Goal: Transaction & Acquisition: Purchase product/service

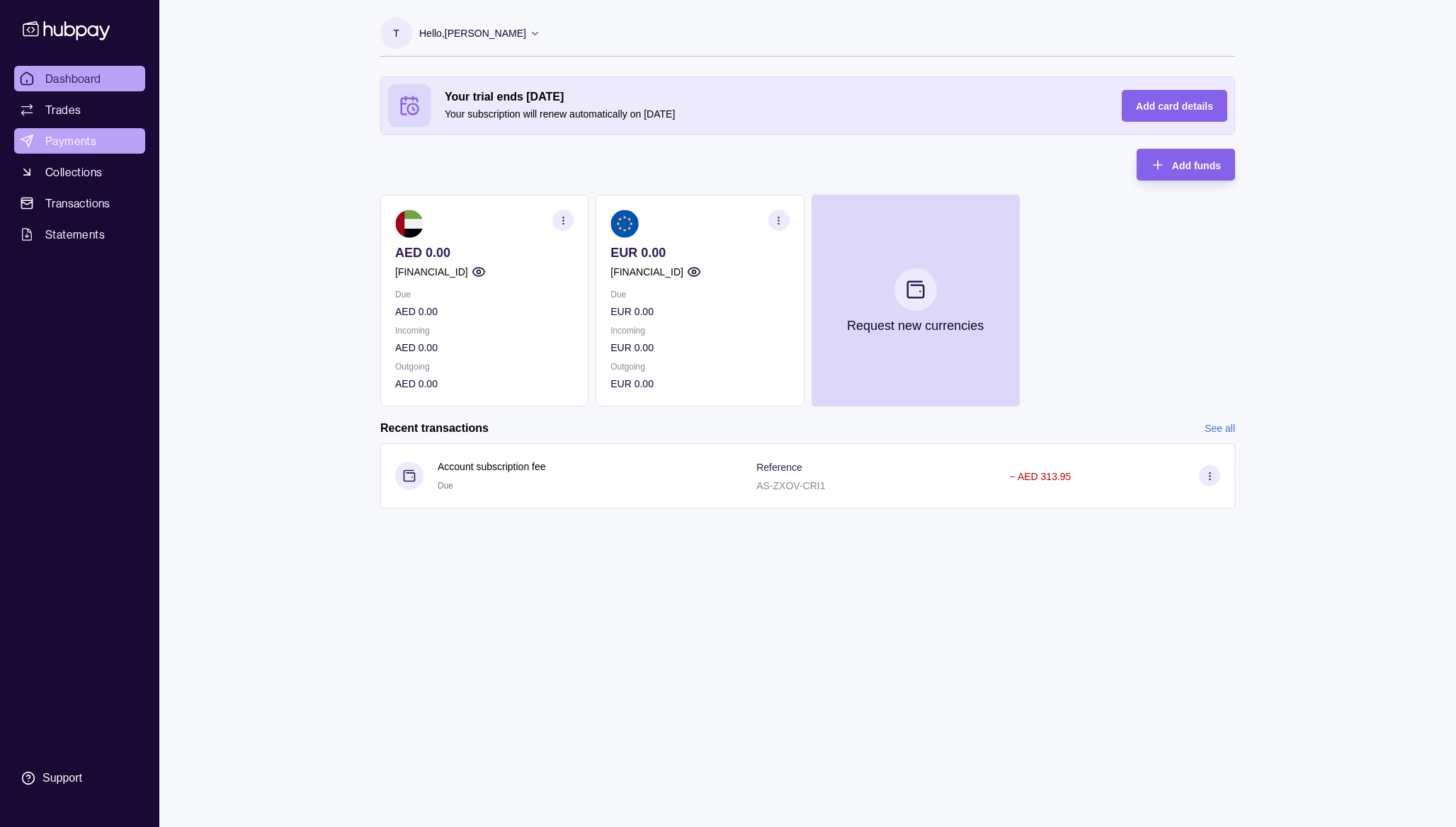
click at [78, 136] on span "Payments" at bounding box center [71, 140] width 51 height 17
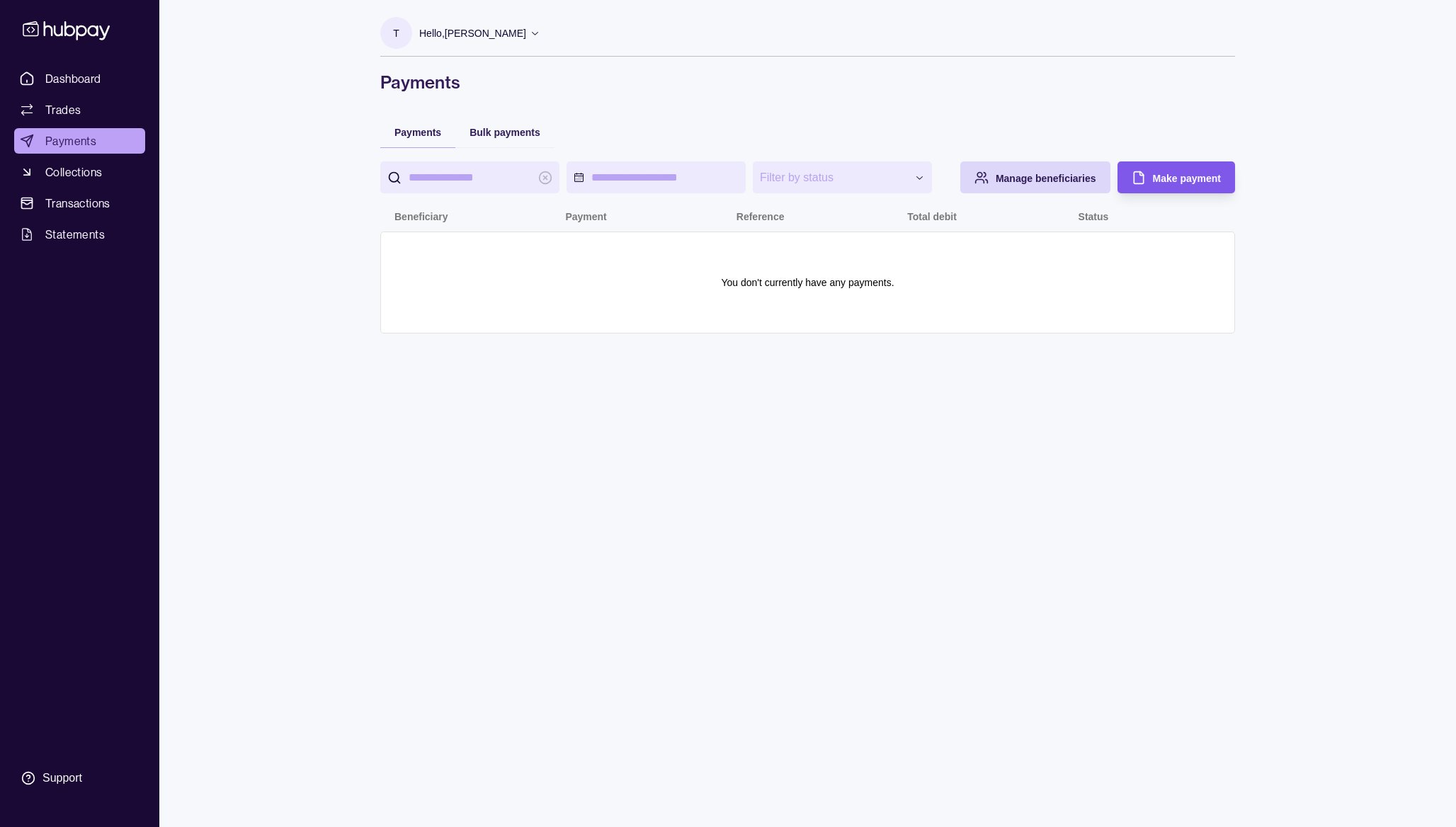
click at [1164, 168] on div "Make payment" at bounding box center [1165, 177] width 110 height 32
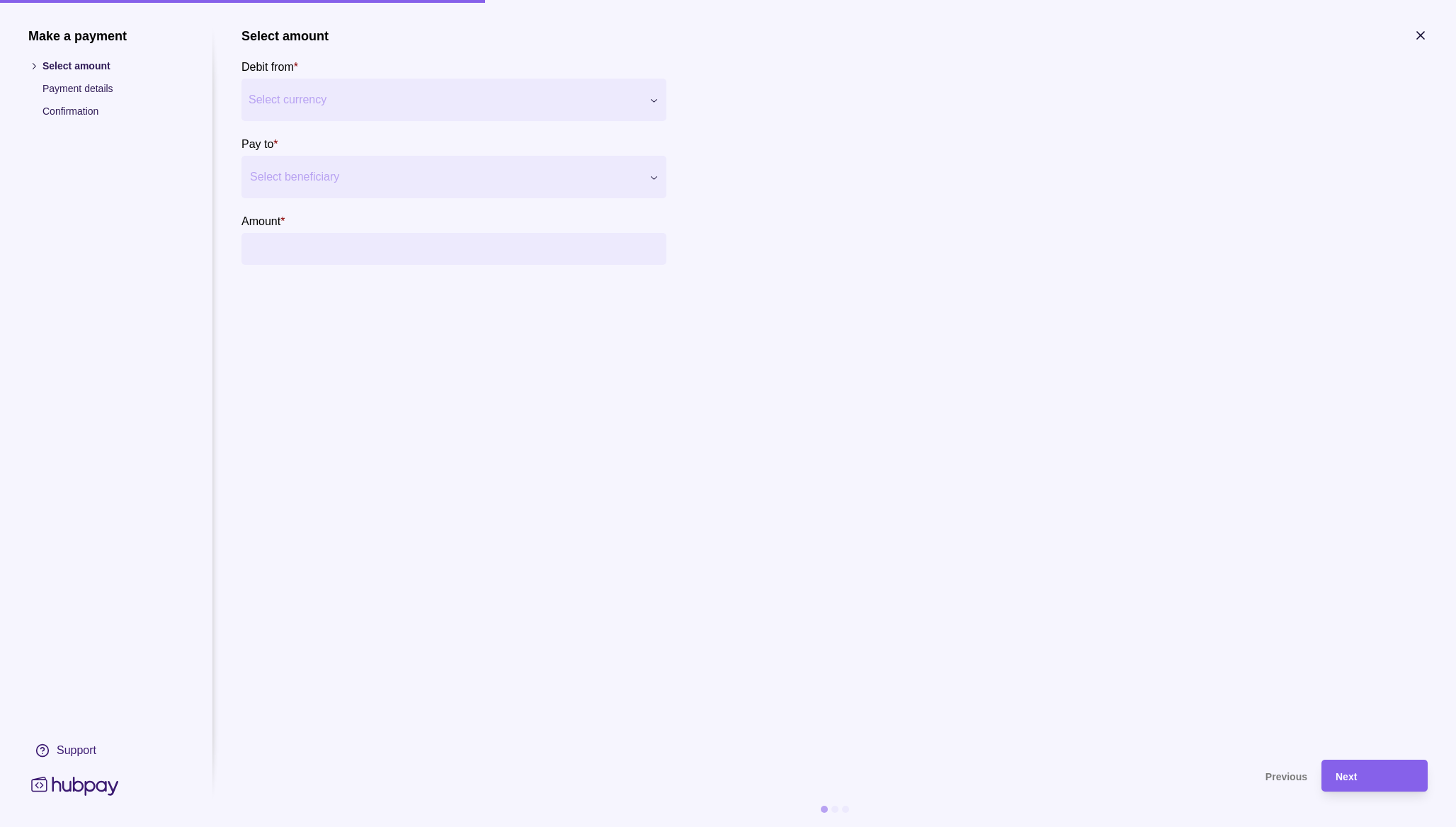
click at [335, 171] on div at bounding box center [445, 177] width 390 height 20
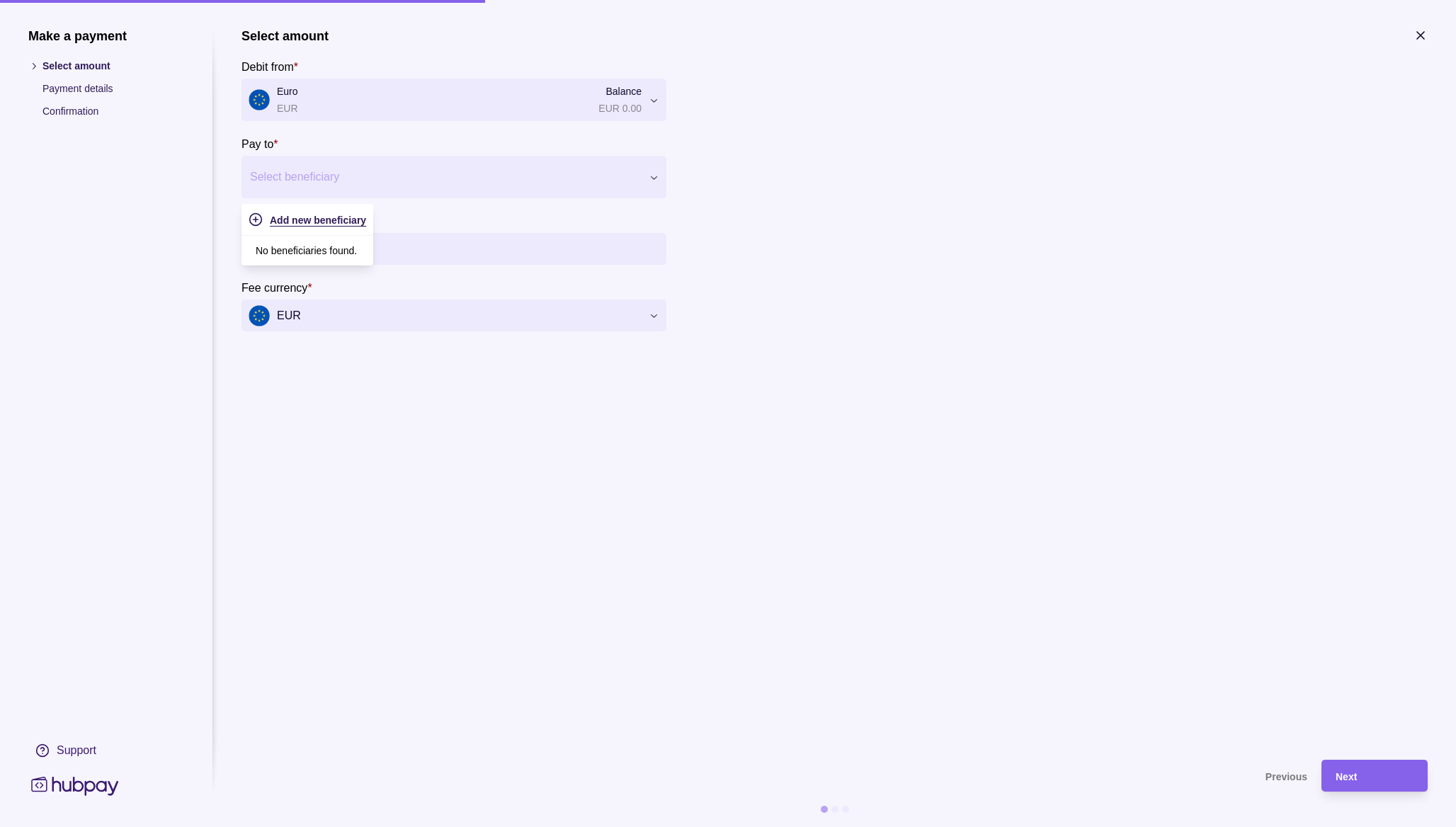
click at [325, 218] on span "Add new beneficiary" at bounding box center [318, 220] width 97 height 11
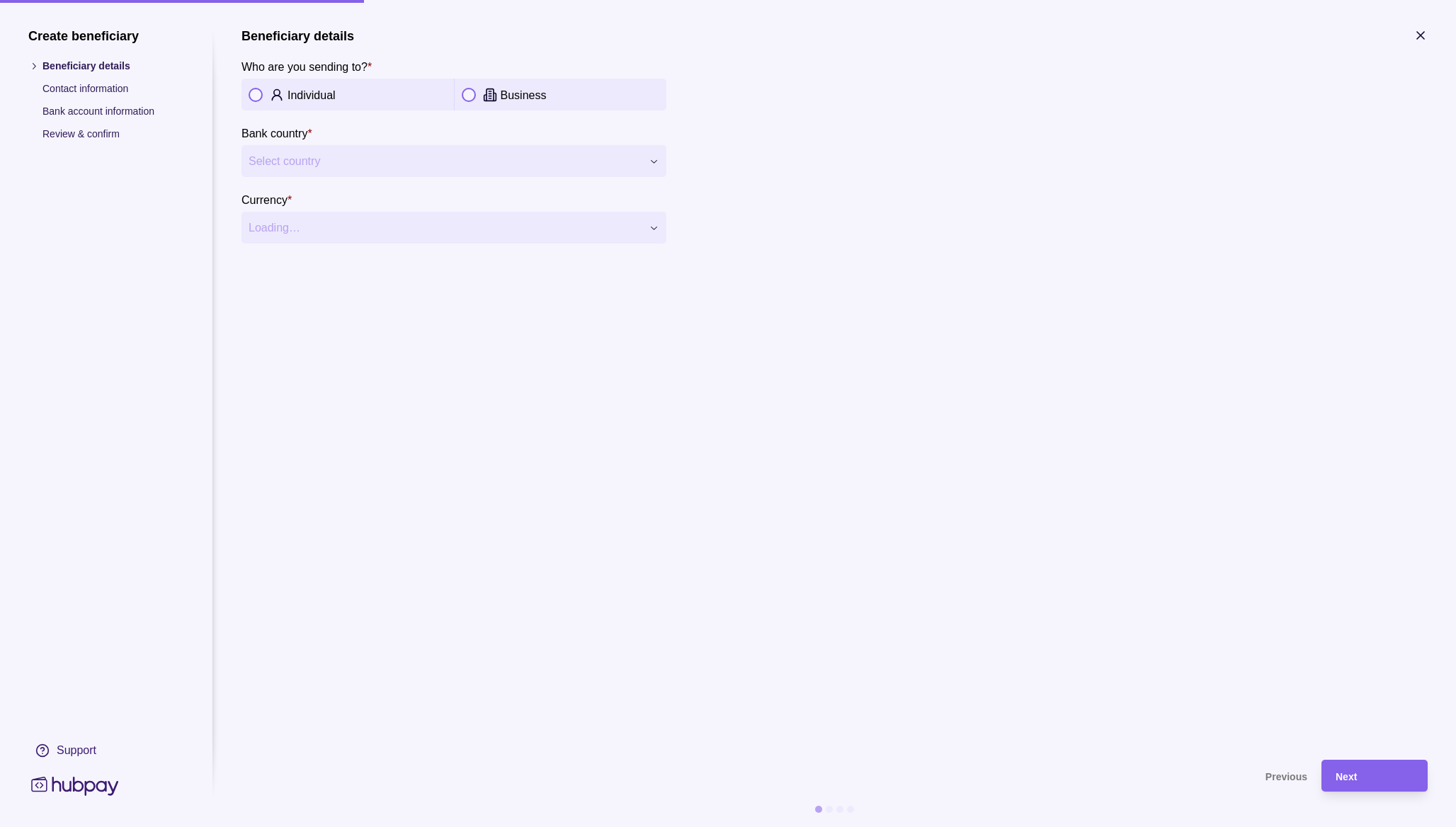
click at [321, 94] on p "Individual" at bounding box center [312, 95] width 48 height 12
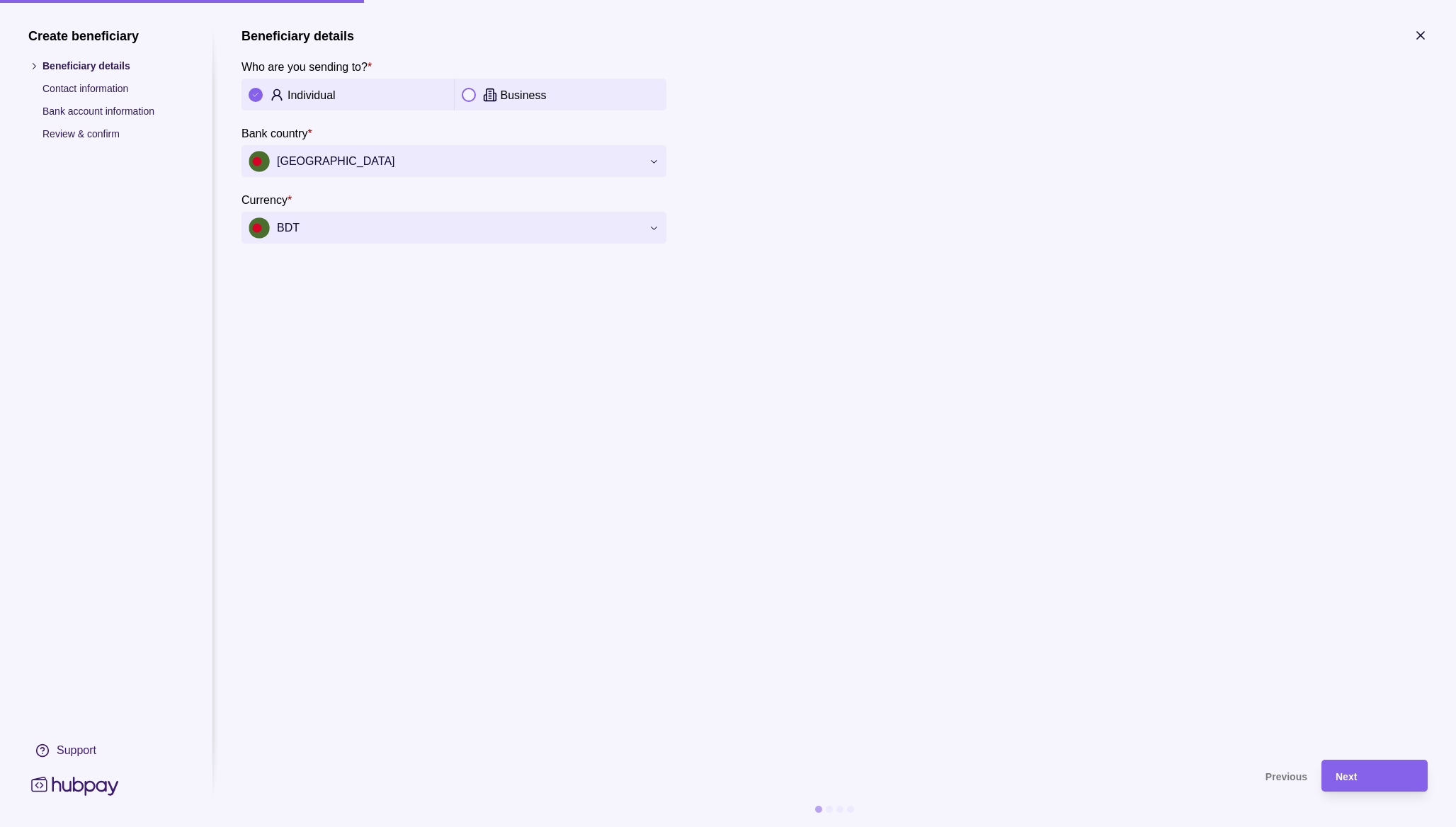
click at [59, 753] on div "Support" at bounding box center [76, 751] width 40 height 16
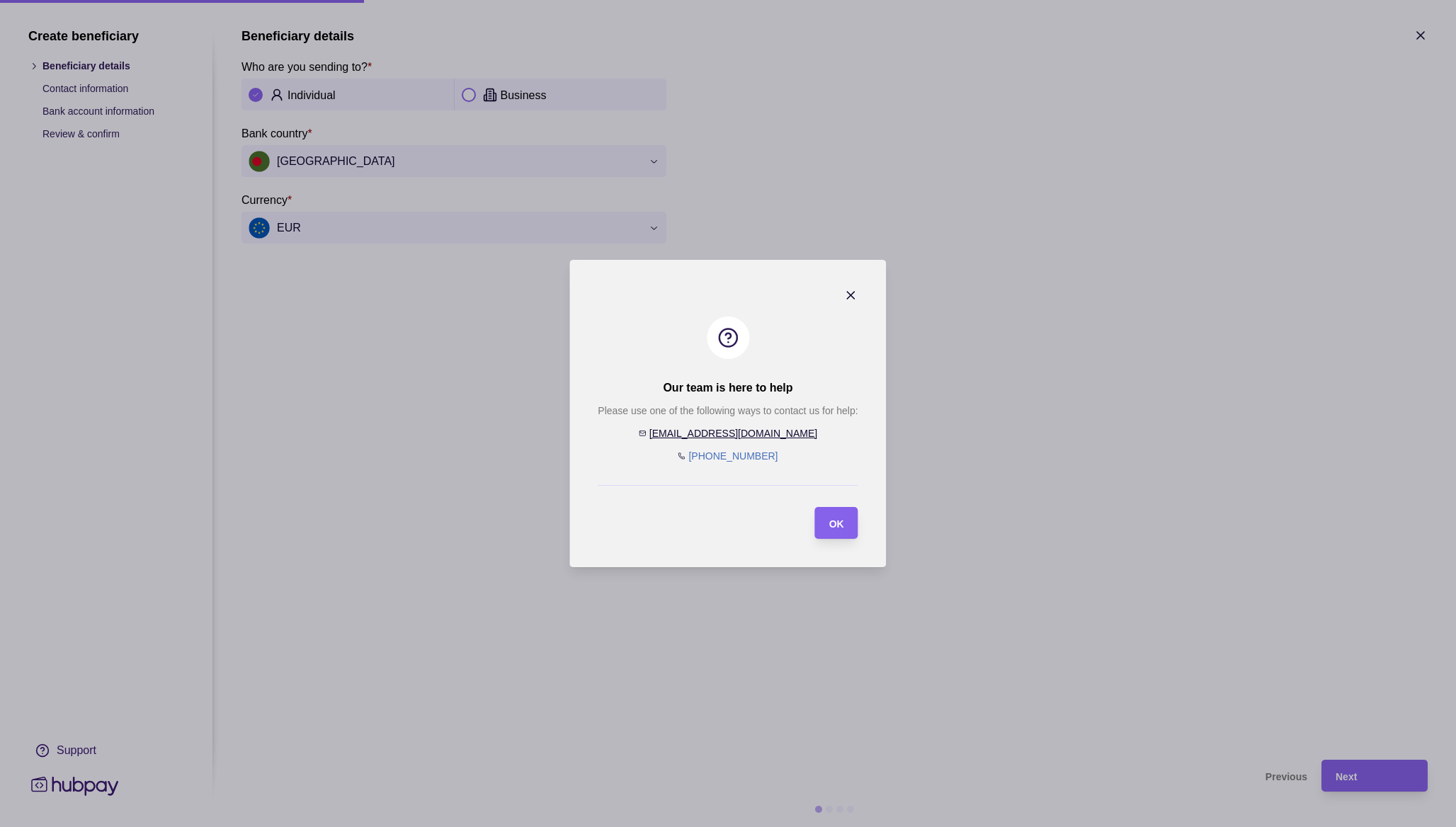
click at [846, 296] on icon "button" at bounding box center [851, 295] width 14 height 14
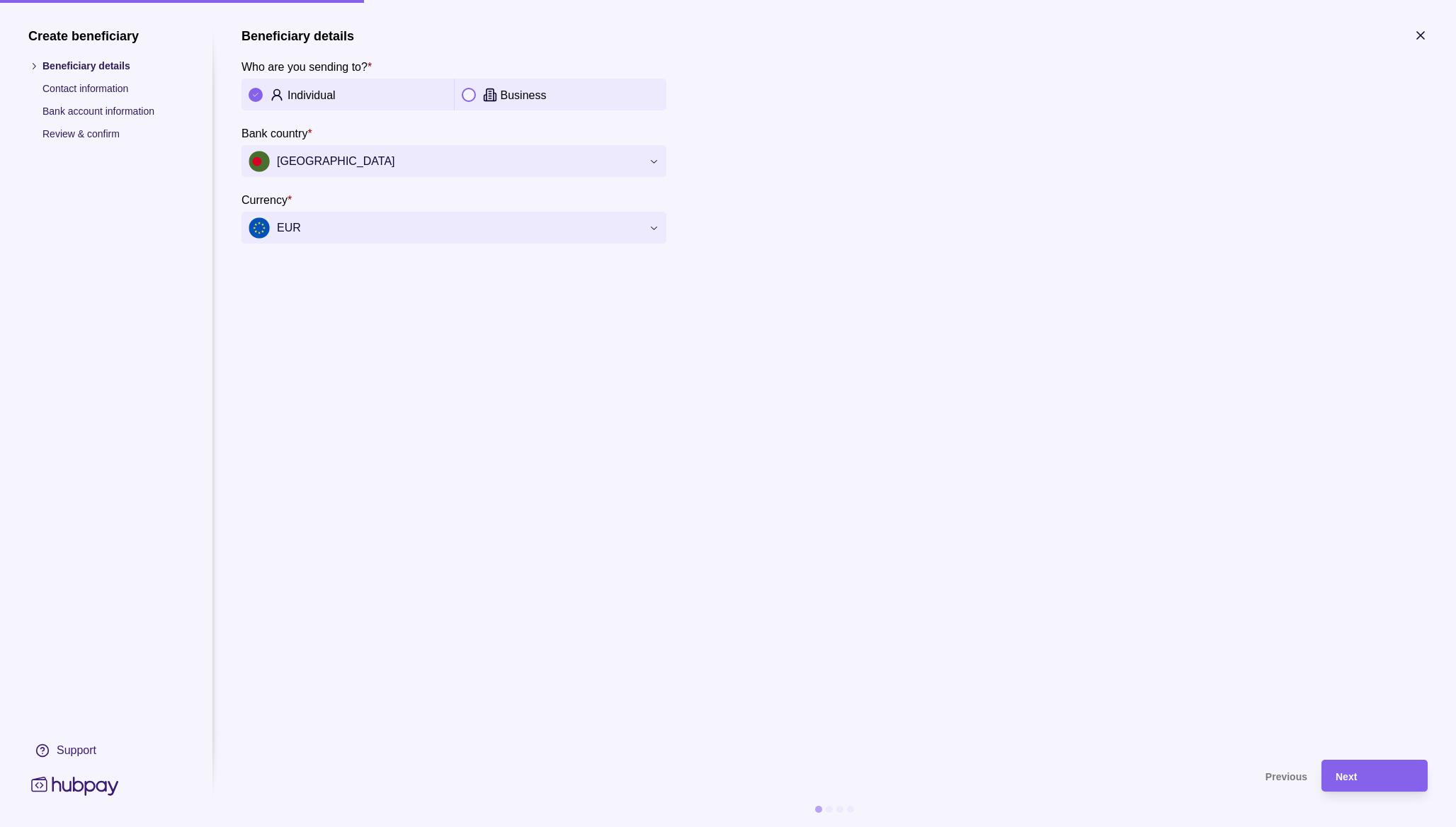
click at [76, 85] on p "Contact information" at bounding box center [113, 88] width 142 height 16
click at [1356, 776] on span "Next" at bounding box center [1346, 776] width 21 height 11
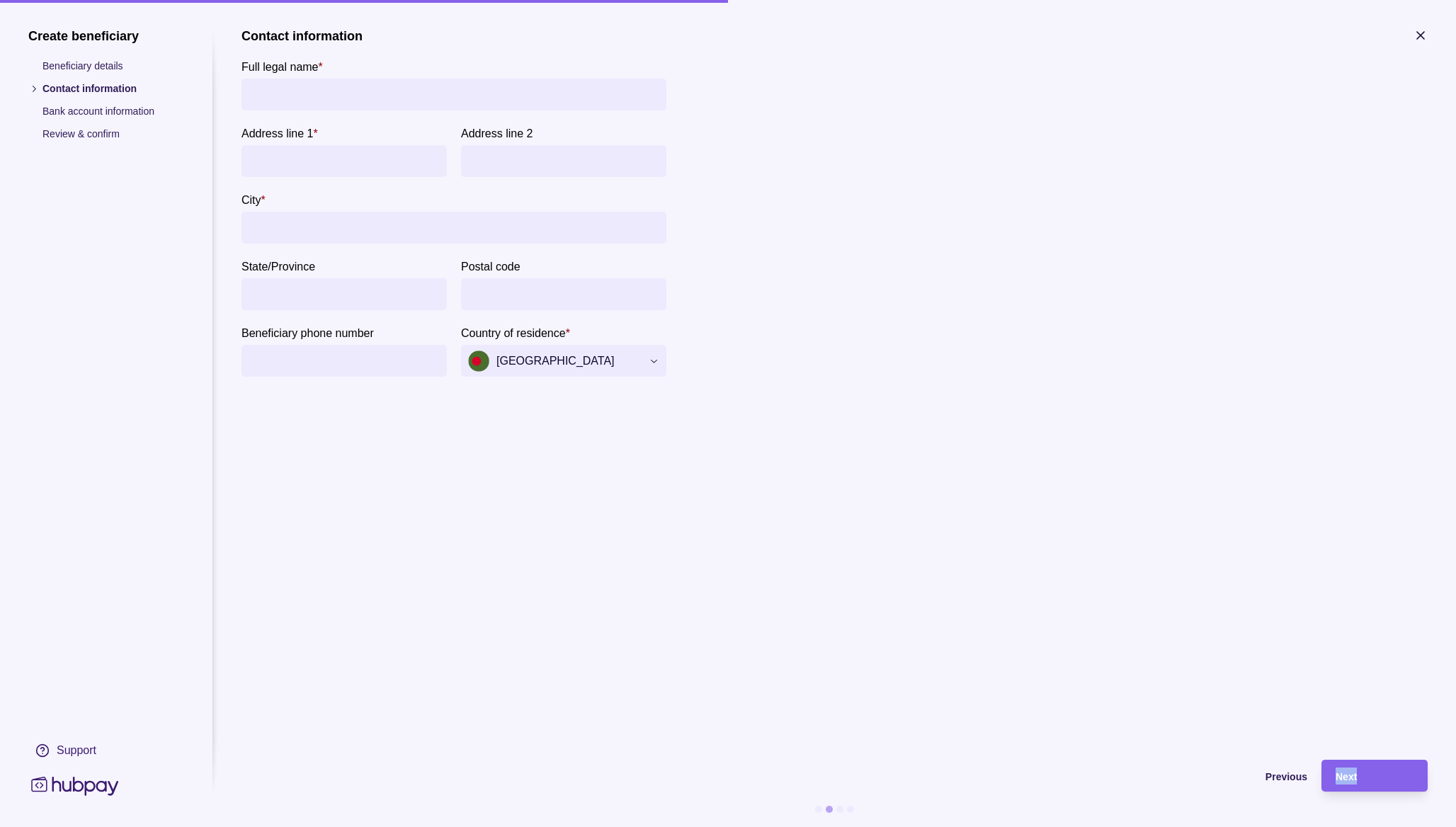
click at [352, 97] on input "Full legal name *" at bounding box center [454, 94] width 411 height 32
type input "*****"
type input "******"
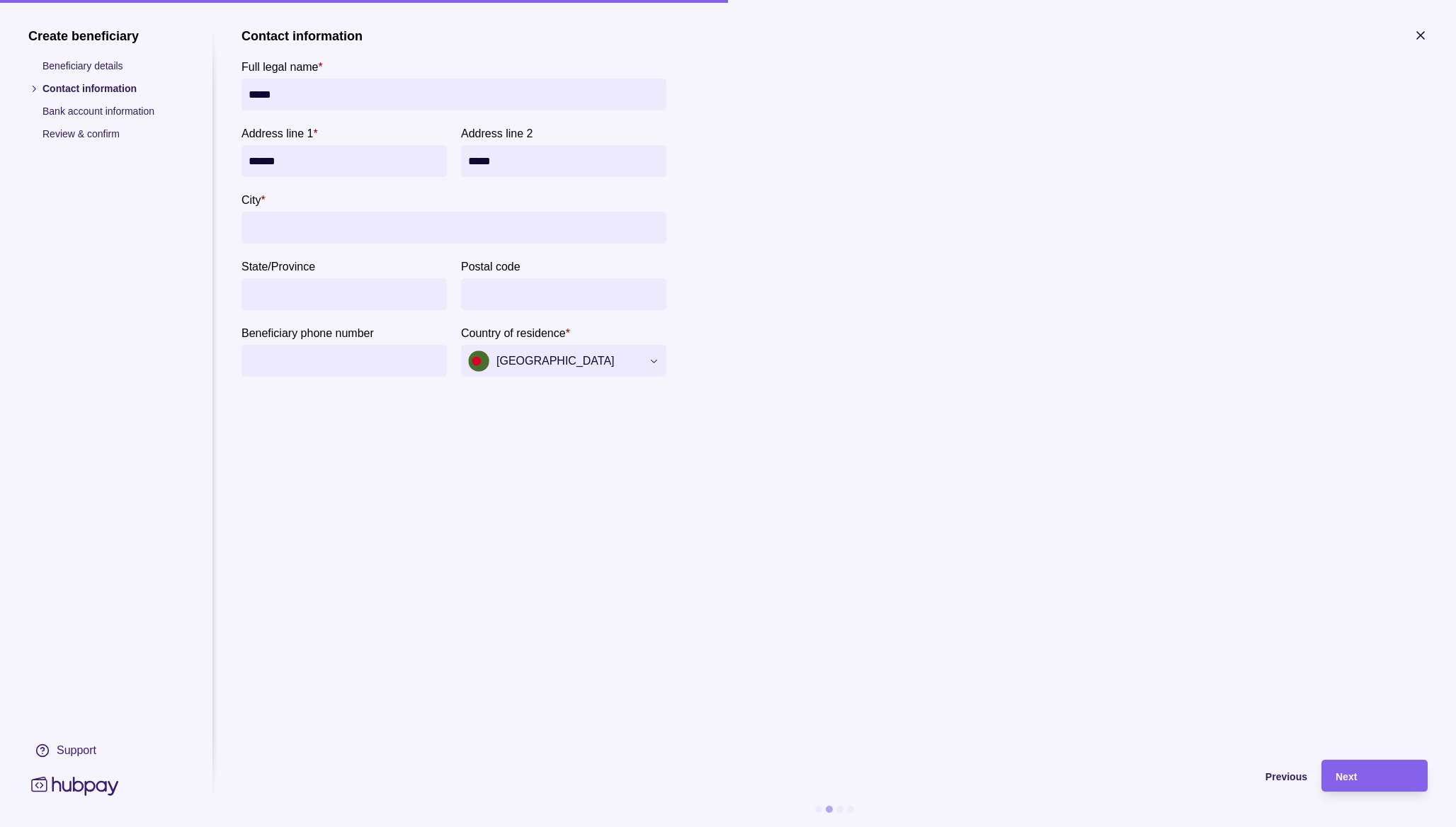
type input "*****"
type input "*******"
click at [1339, 762] on div "Next" at bounding box center [1363, 776] width 99 height 32
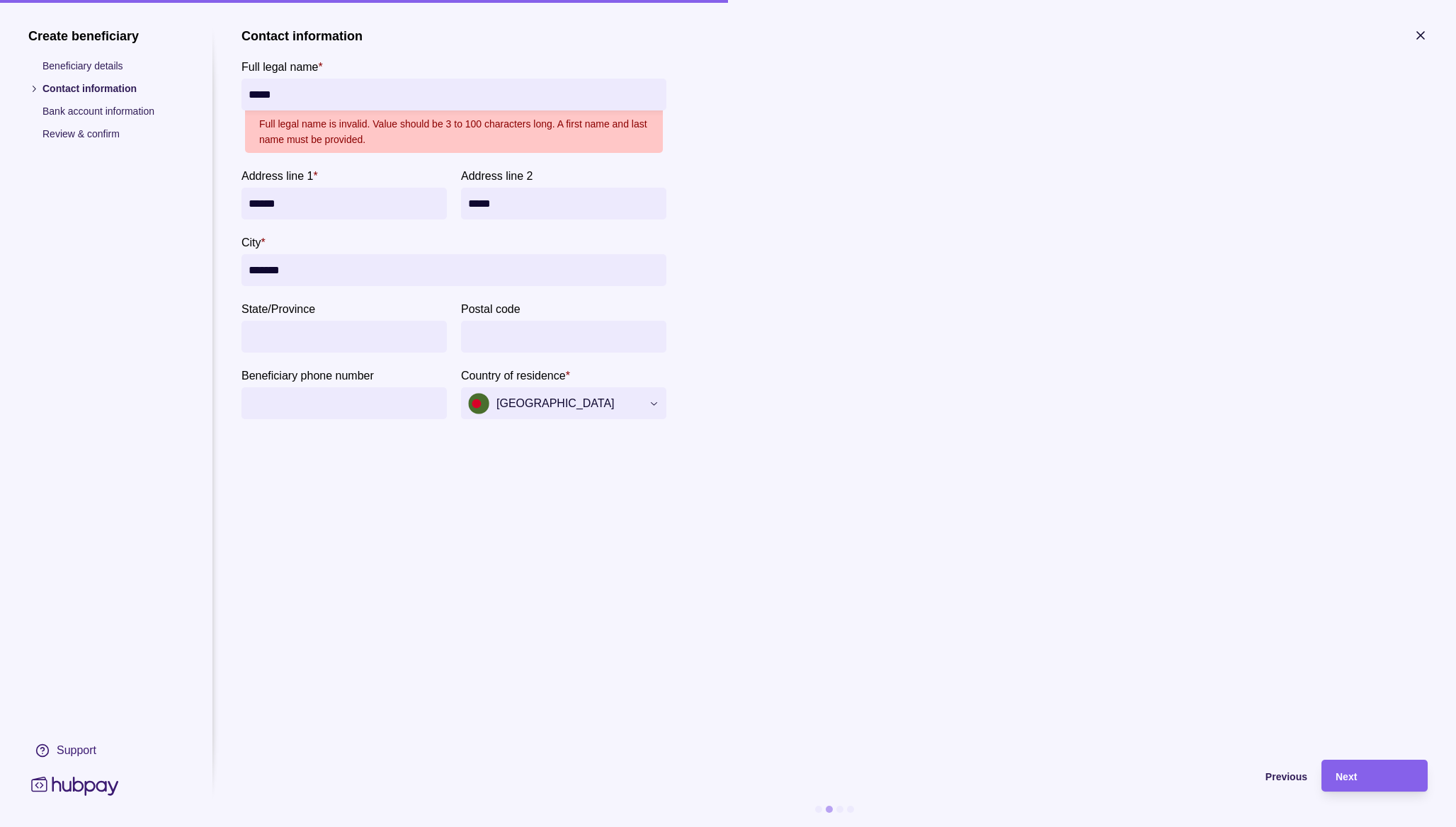
click at [383, 93] on input "*****" at bounding box center [454, 94] width 411 height 32
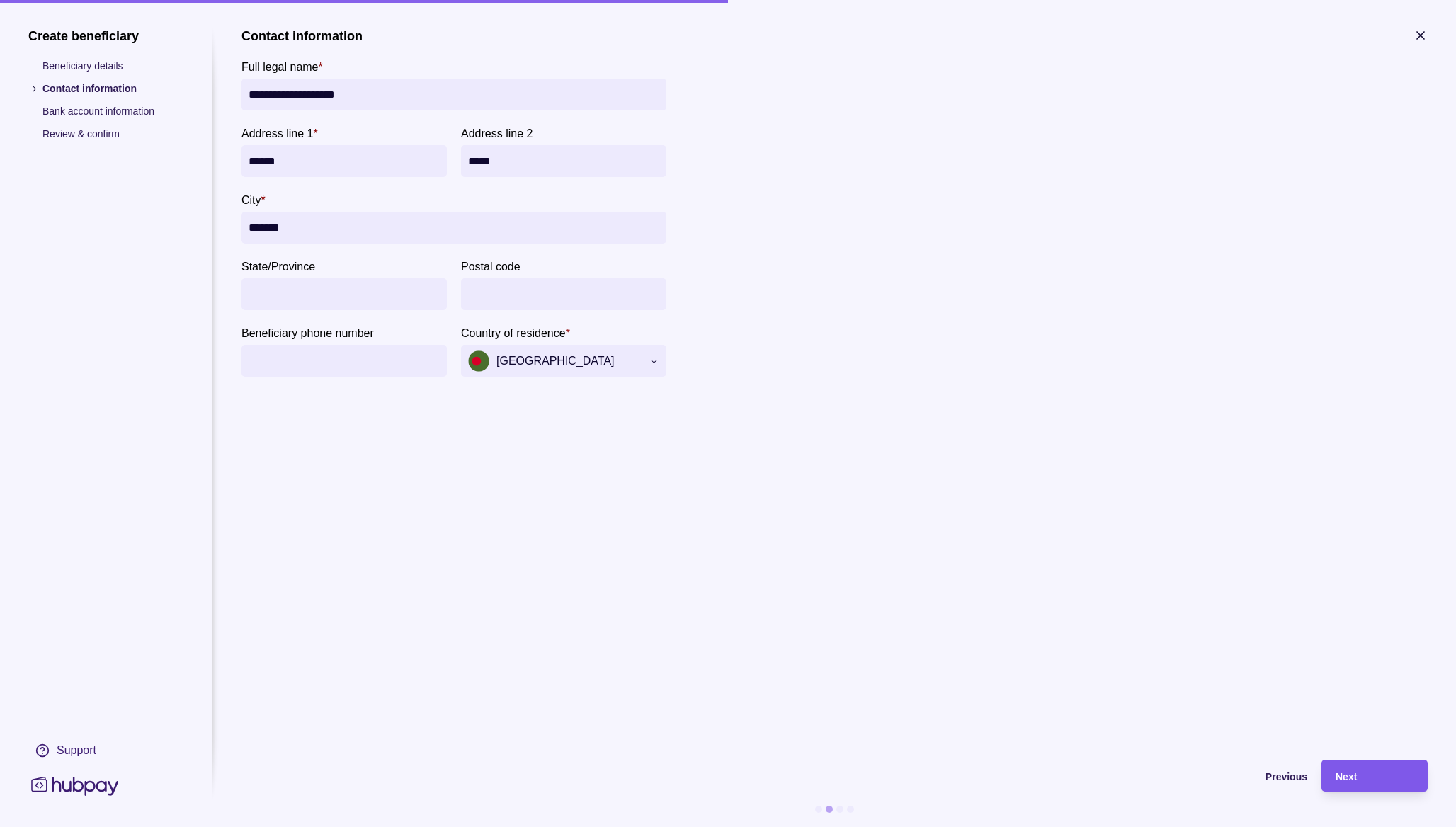
type input "**********"
click at [1341, 776] on span "Next" at bounding box center [1346, 776] width 21 height 11
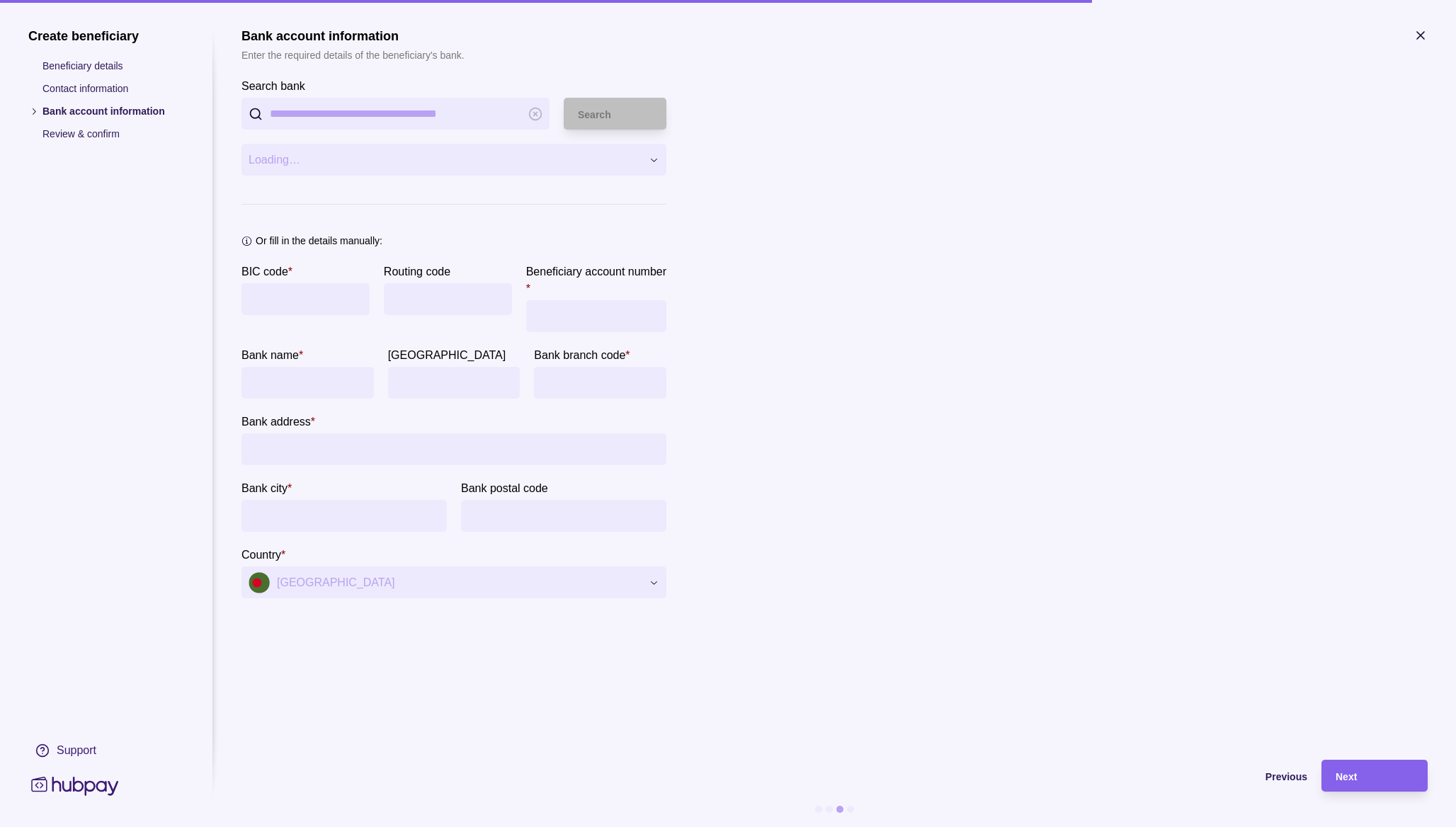
click at [1421, 38] on icon "button" at bounding box center [1420, 35] width 14 height 14
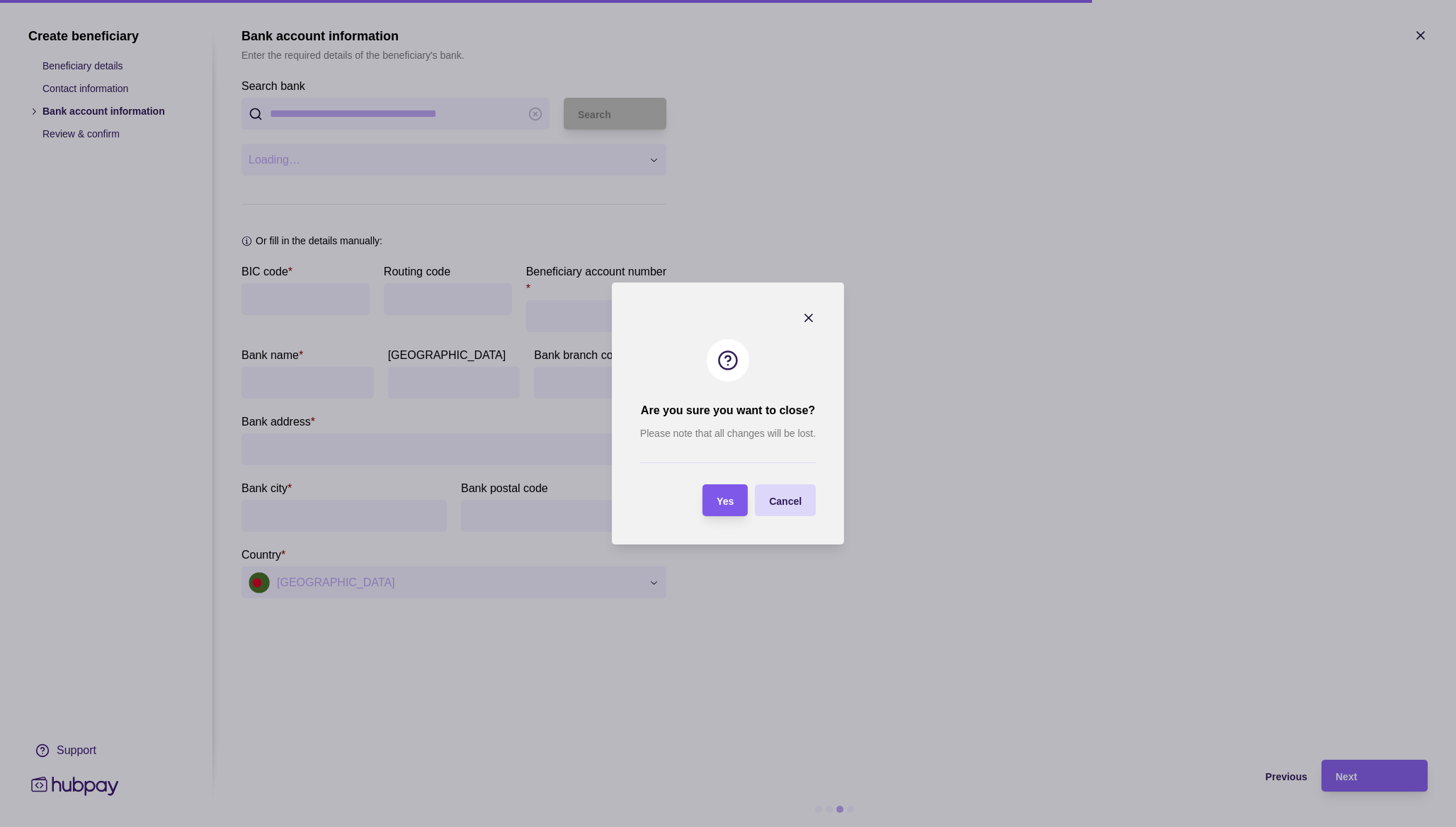
click at [736, 498] on section "Yes" at bounding box center [725, 500] width 45 height 32
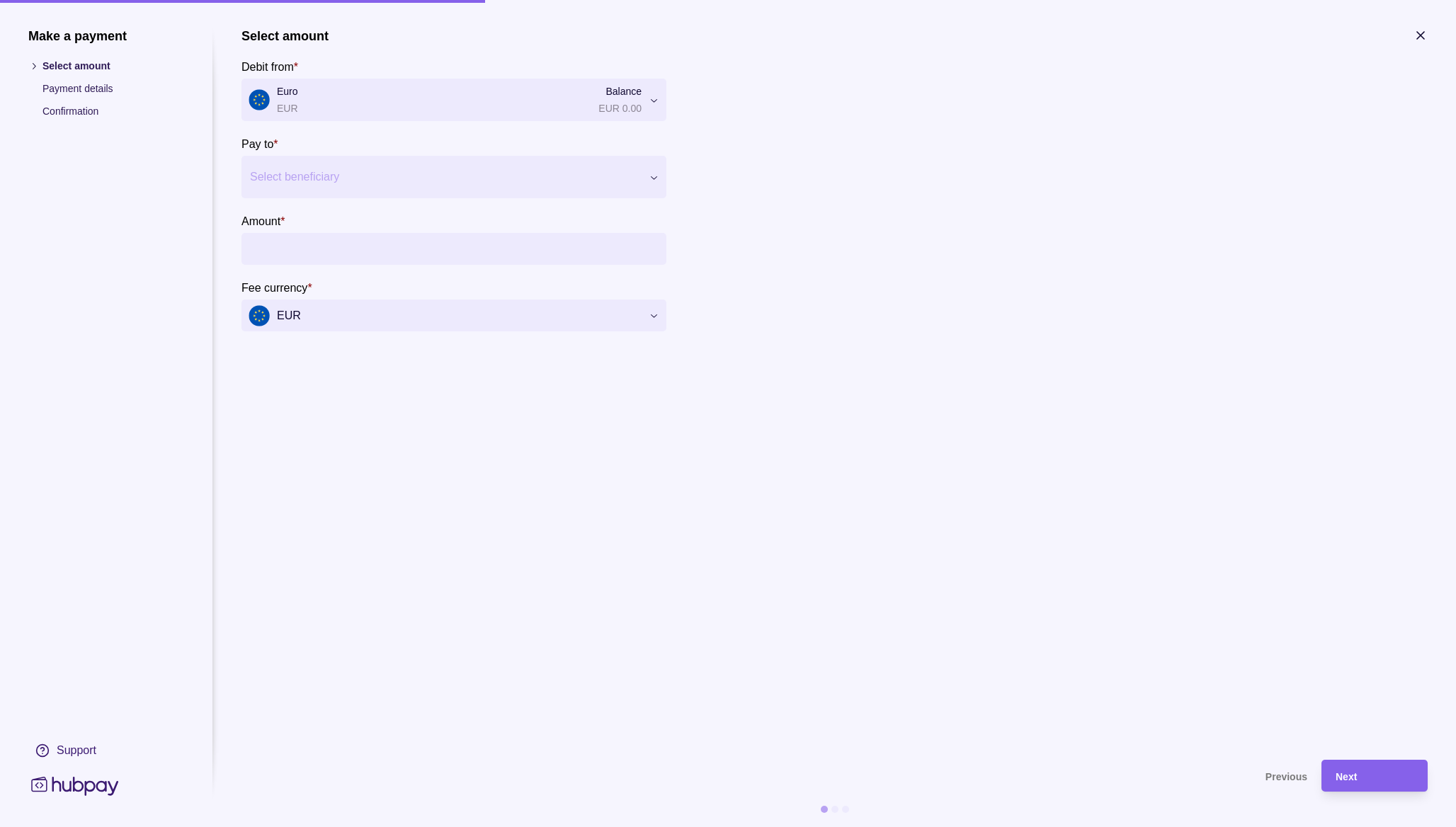
click at [1424, 37] on icon "button" at bounding box center [1420, 35] width 14 height 14
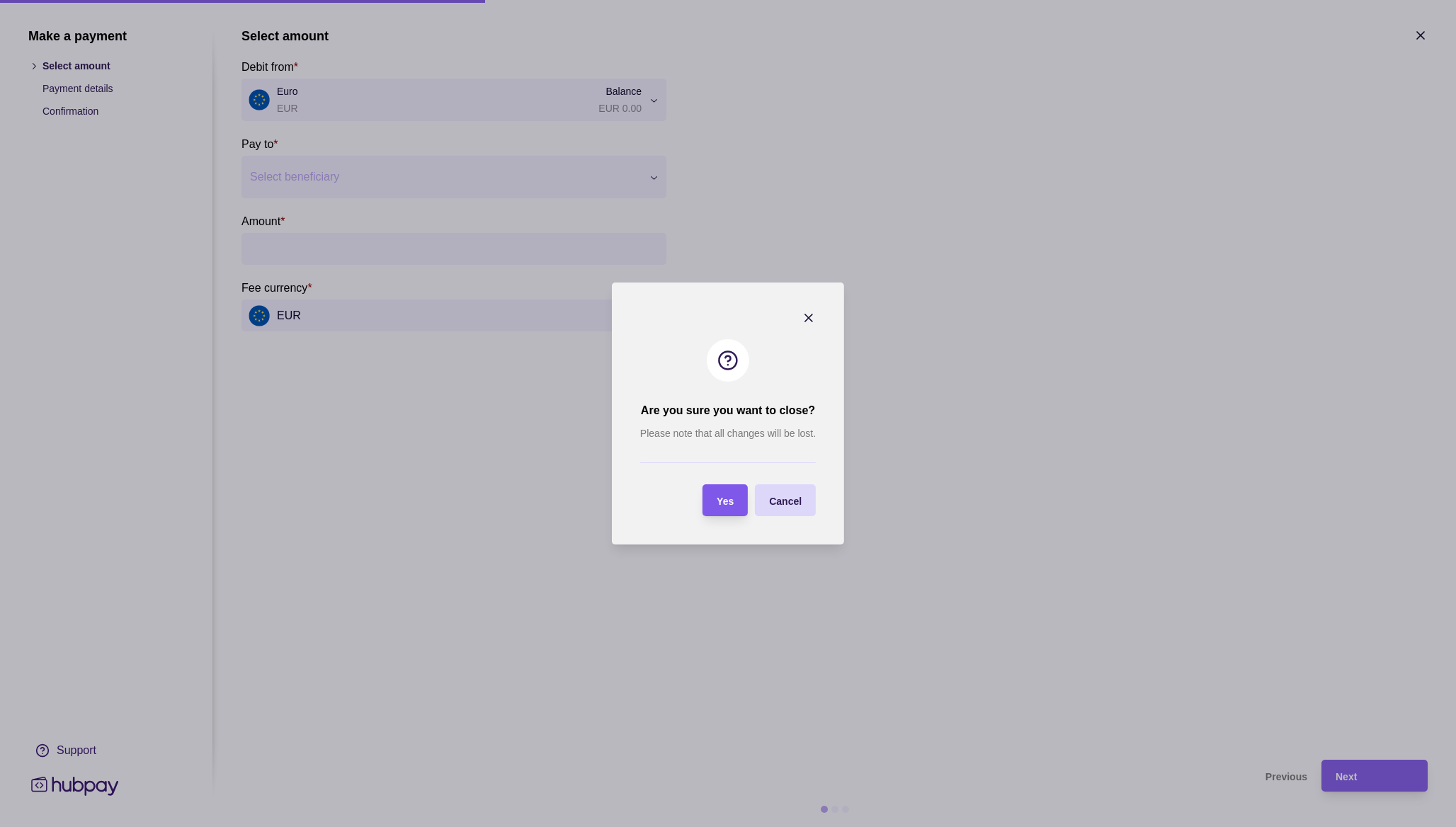
click at [724, 502] on span "Yes" at bounding box center [725, 501] width 17 height 11
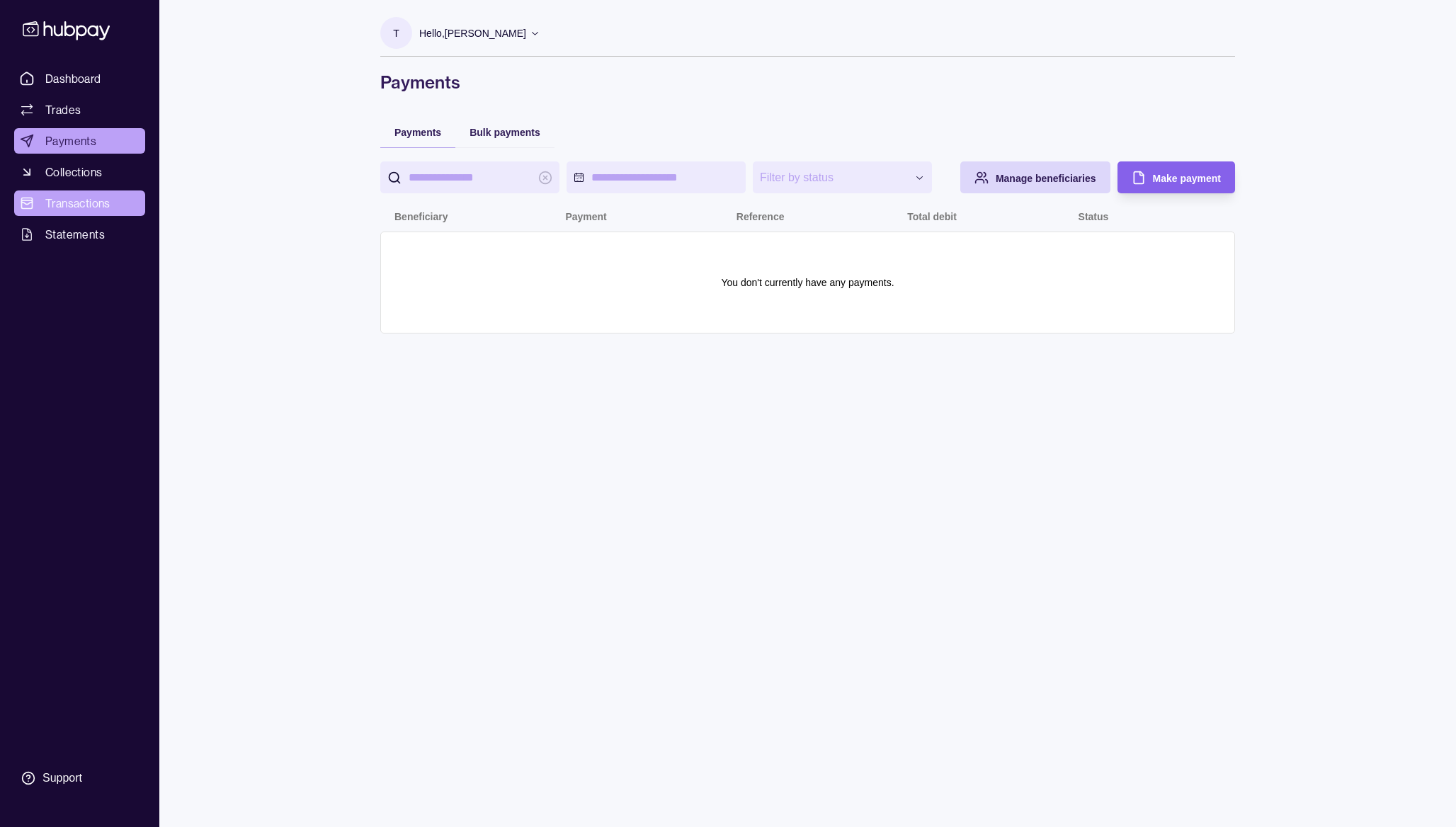
click at [51, 203] on span "Transactions" at bounding box center [78, 203] width 65 height 17
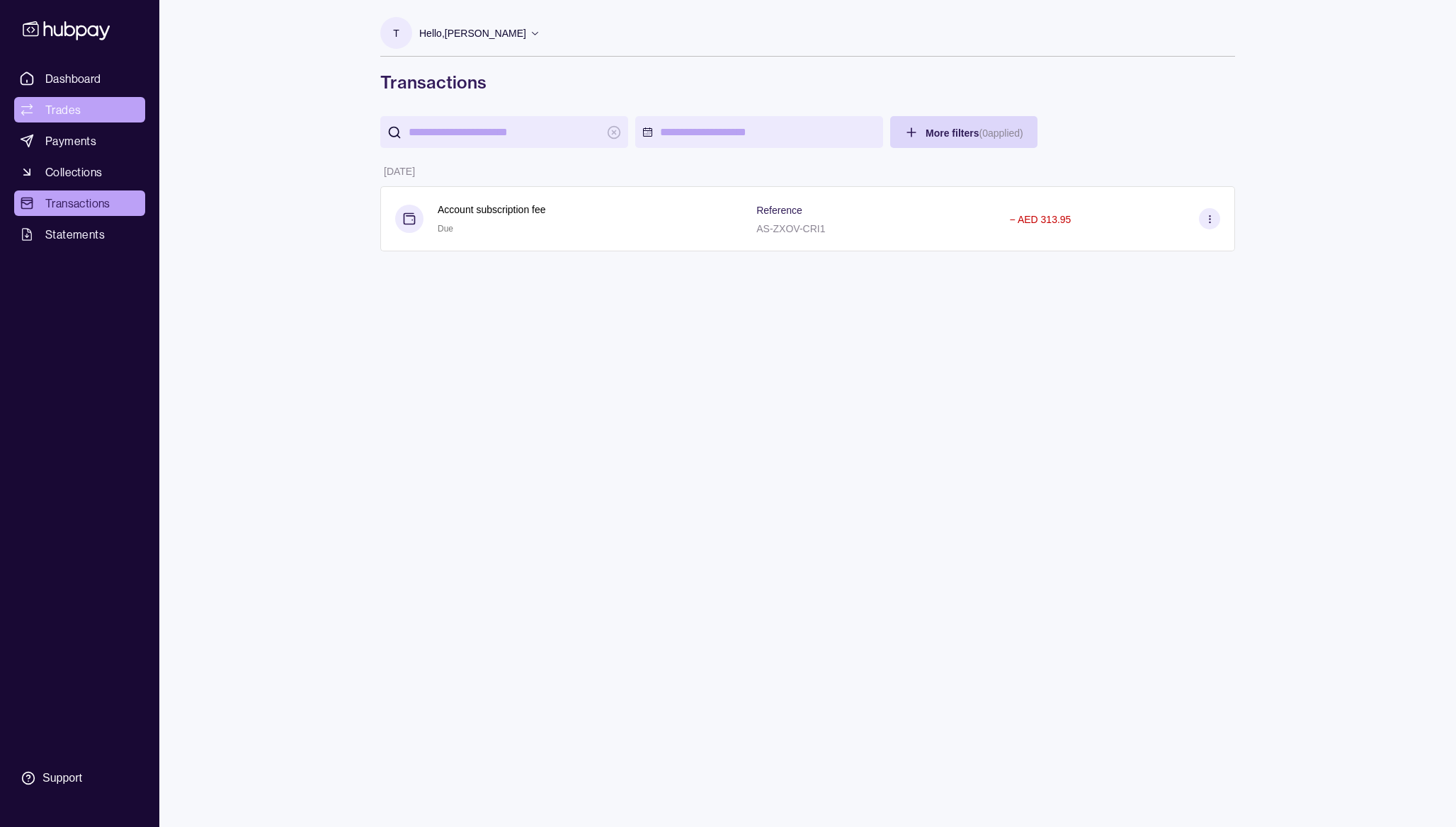
click at [88, 107] on link "Trades" at bounding box center [79, 110] width 131 height 26
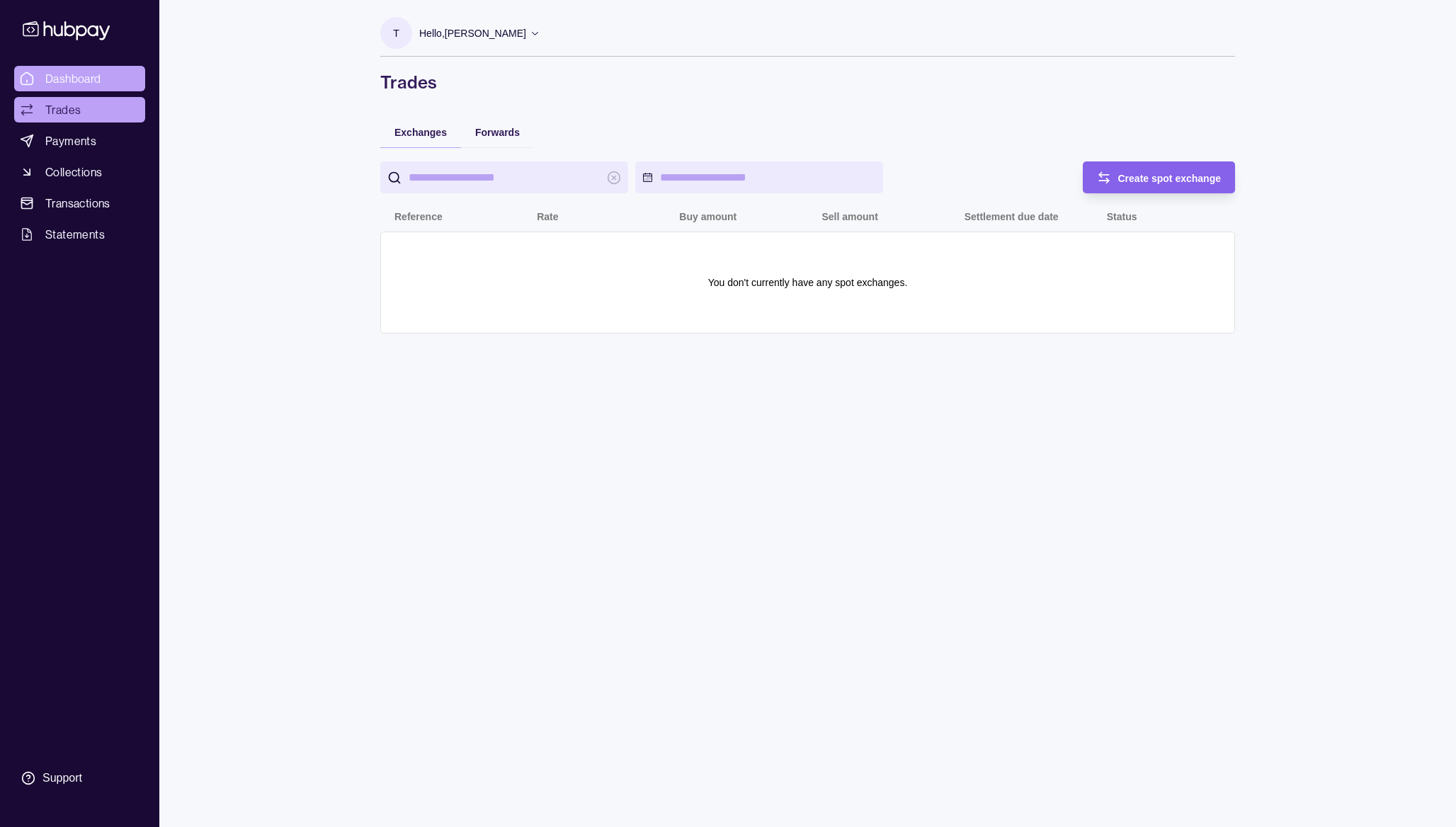
click at [76, 76] on span "Dashboard" at bounding box center [73, 79] width 56 height 17
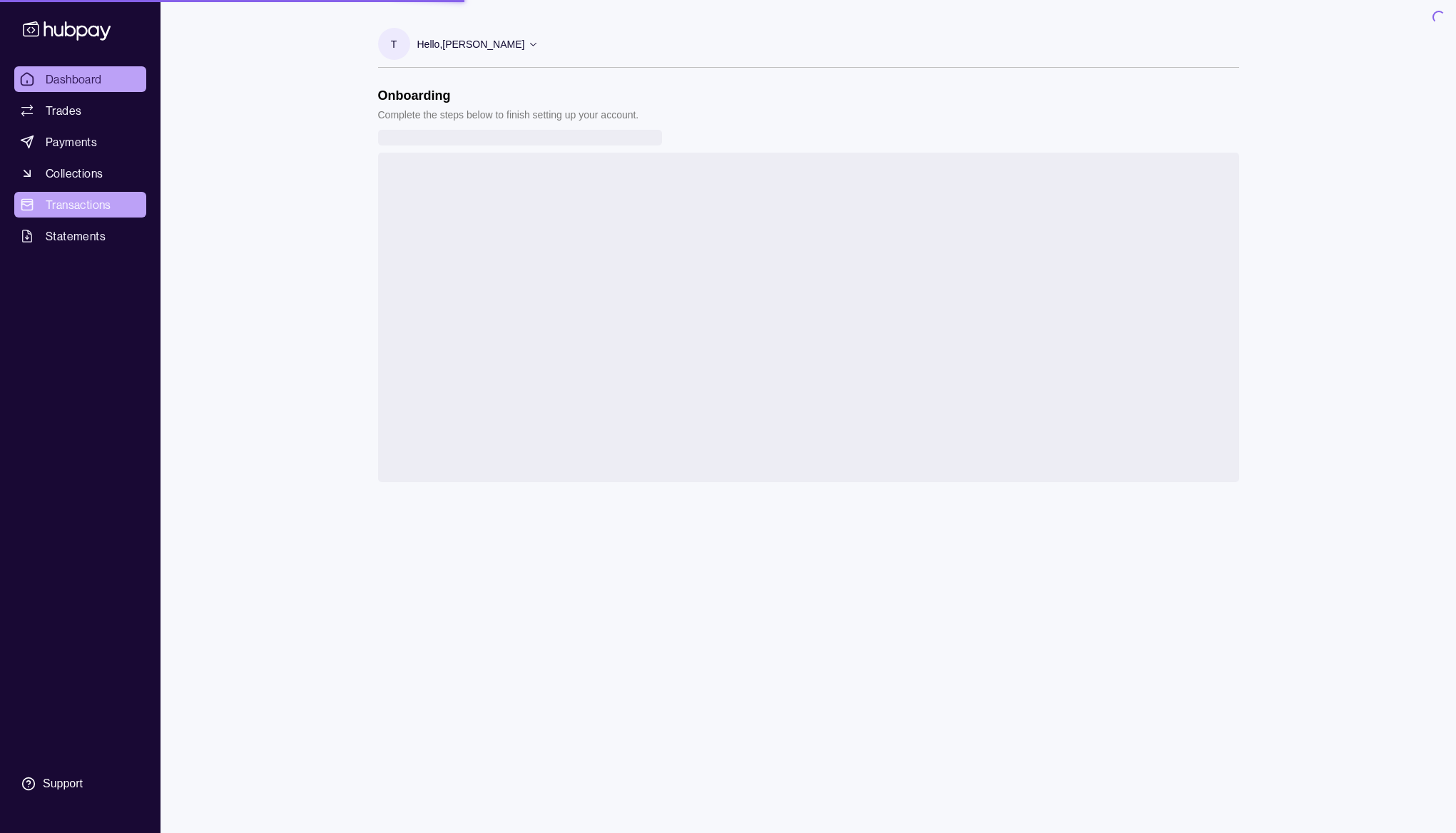
click at [78, 204] on span "Transactions" at bounding box center [78, 205] width 65 height 17
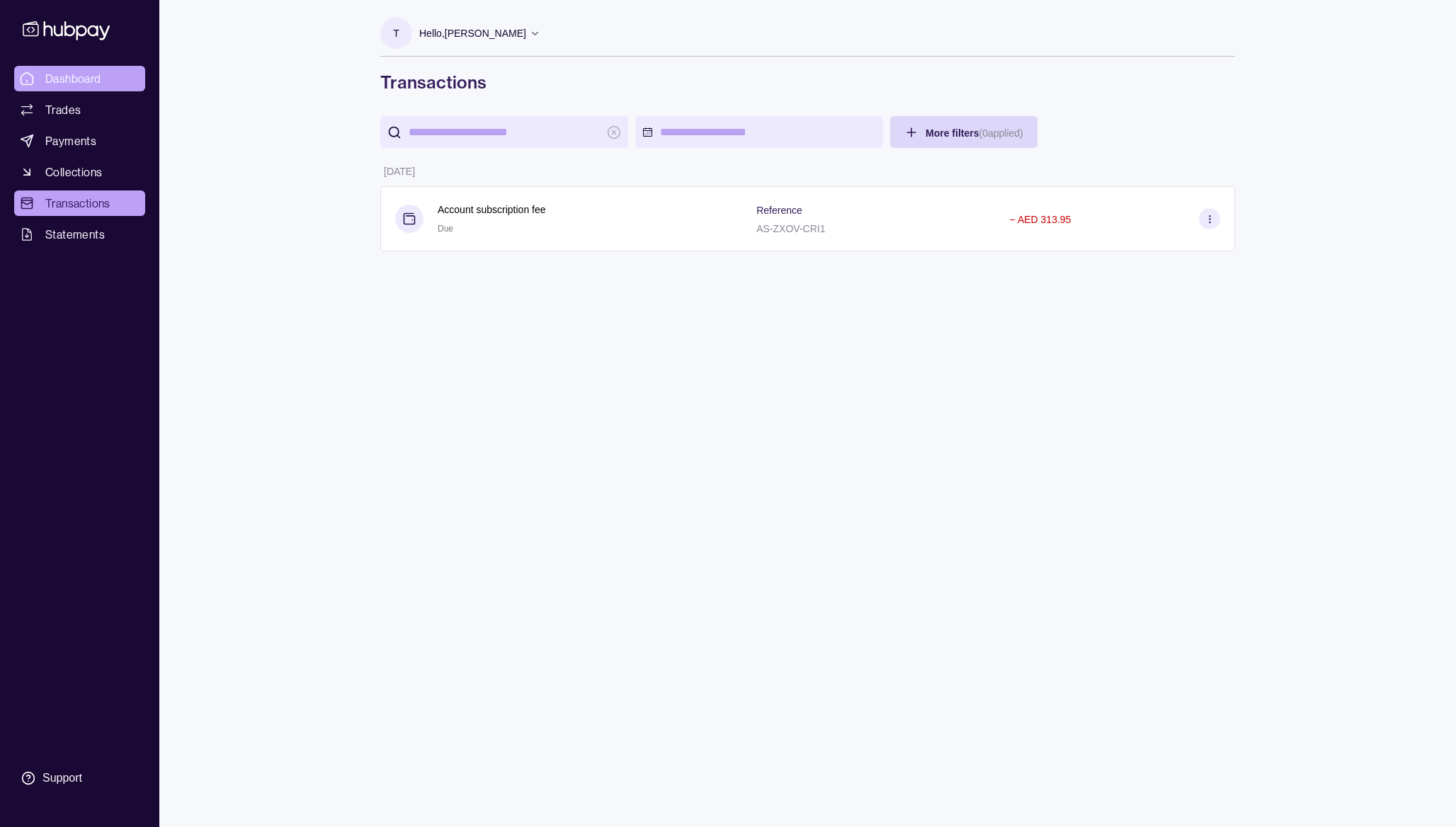
click at [72, 77] on span "Dashboard" at bounding box center [73, 79] width 56 height 17
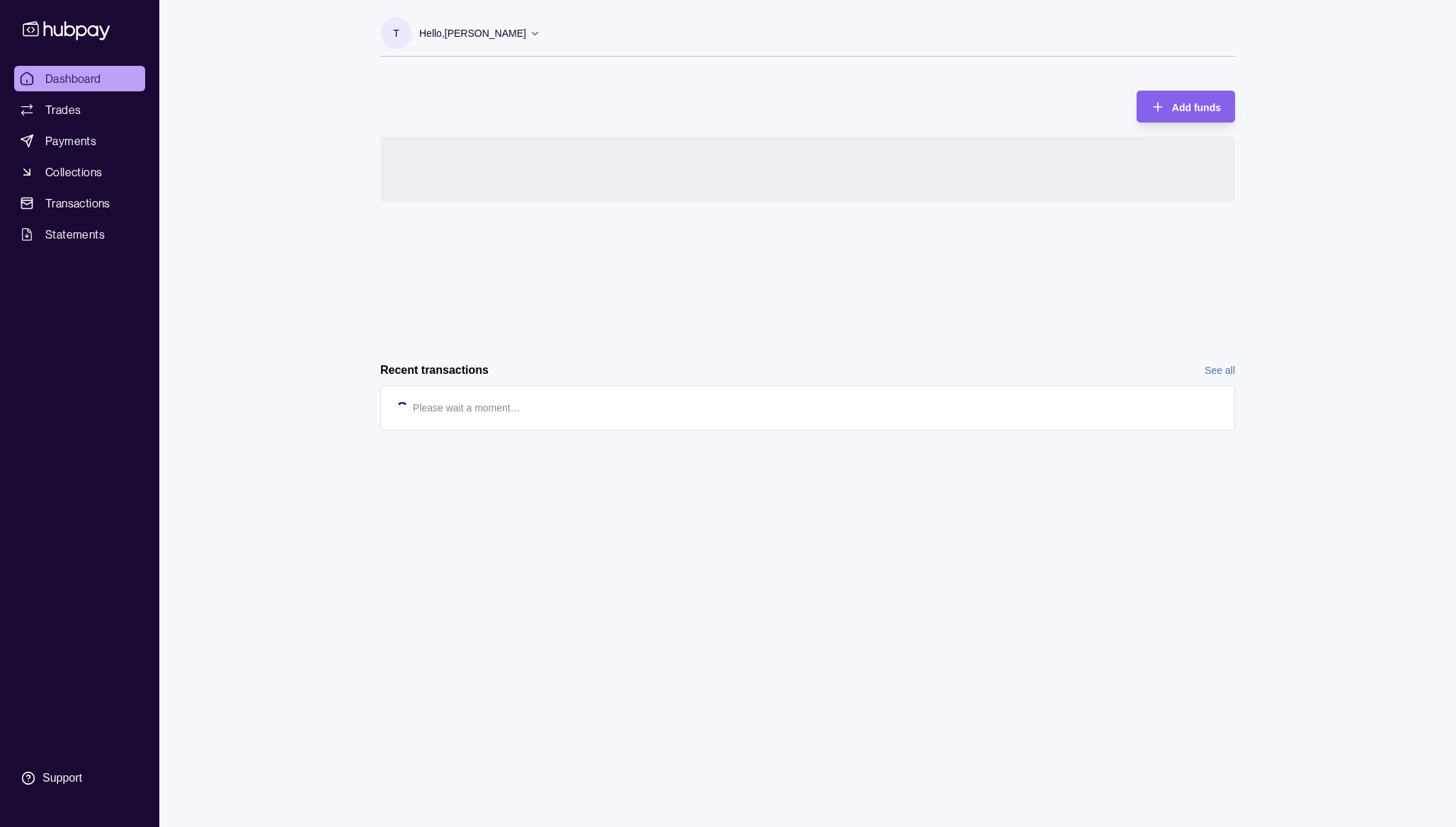
click at [485, 33] on p "Hello, [PERSON_NAME]" at bounding box center [473, 33] width 107 height 16
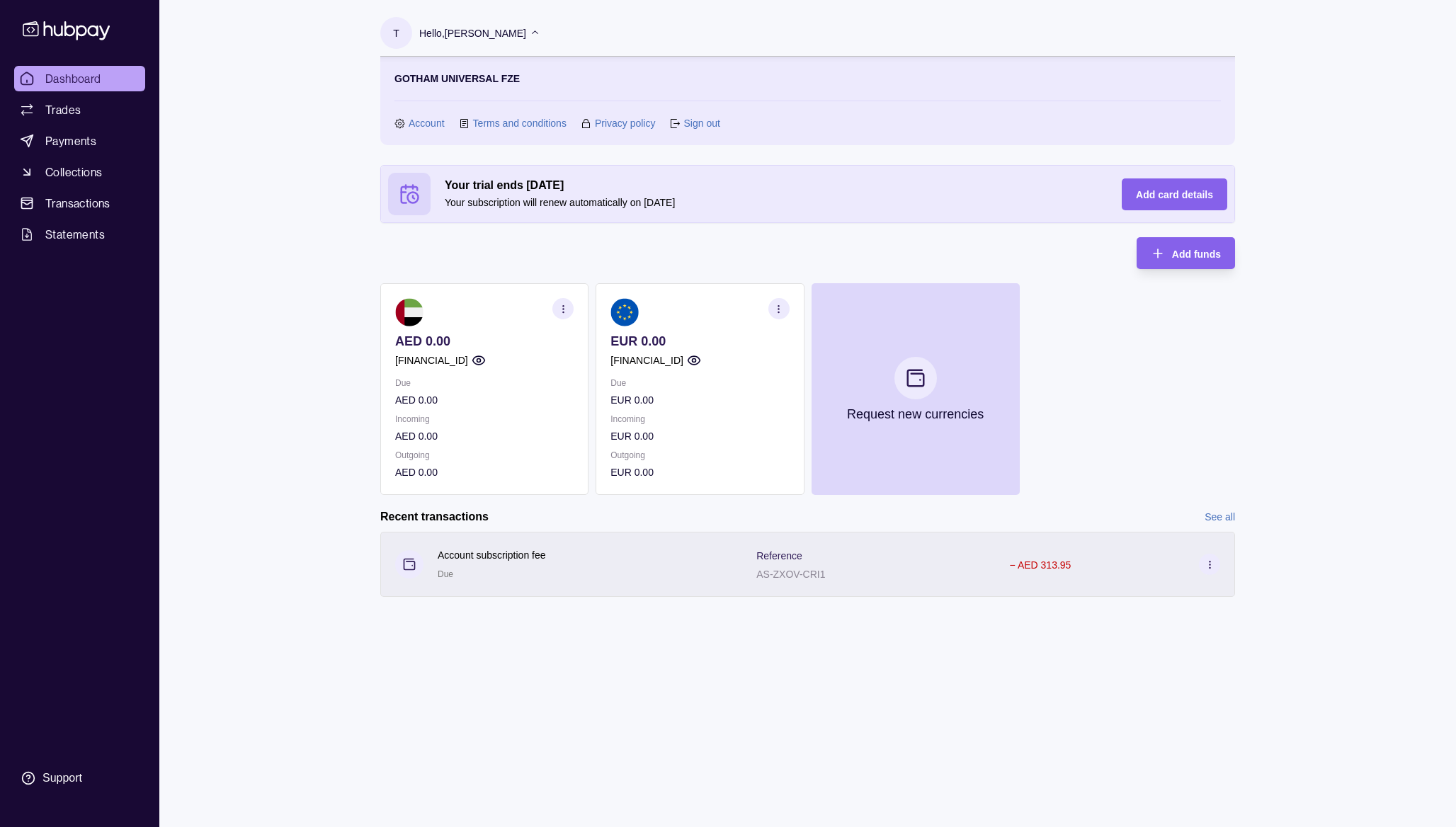
click at [1048, 563] on p "− AED 313.95" at bounding box center [1041, 565] width 62 height 11
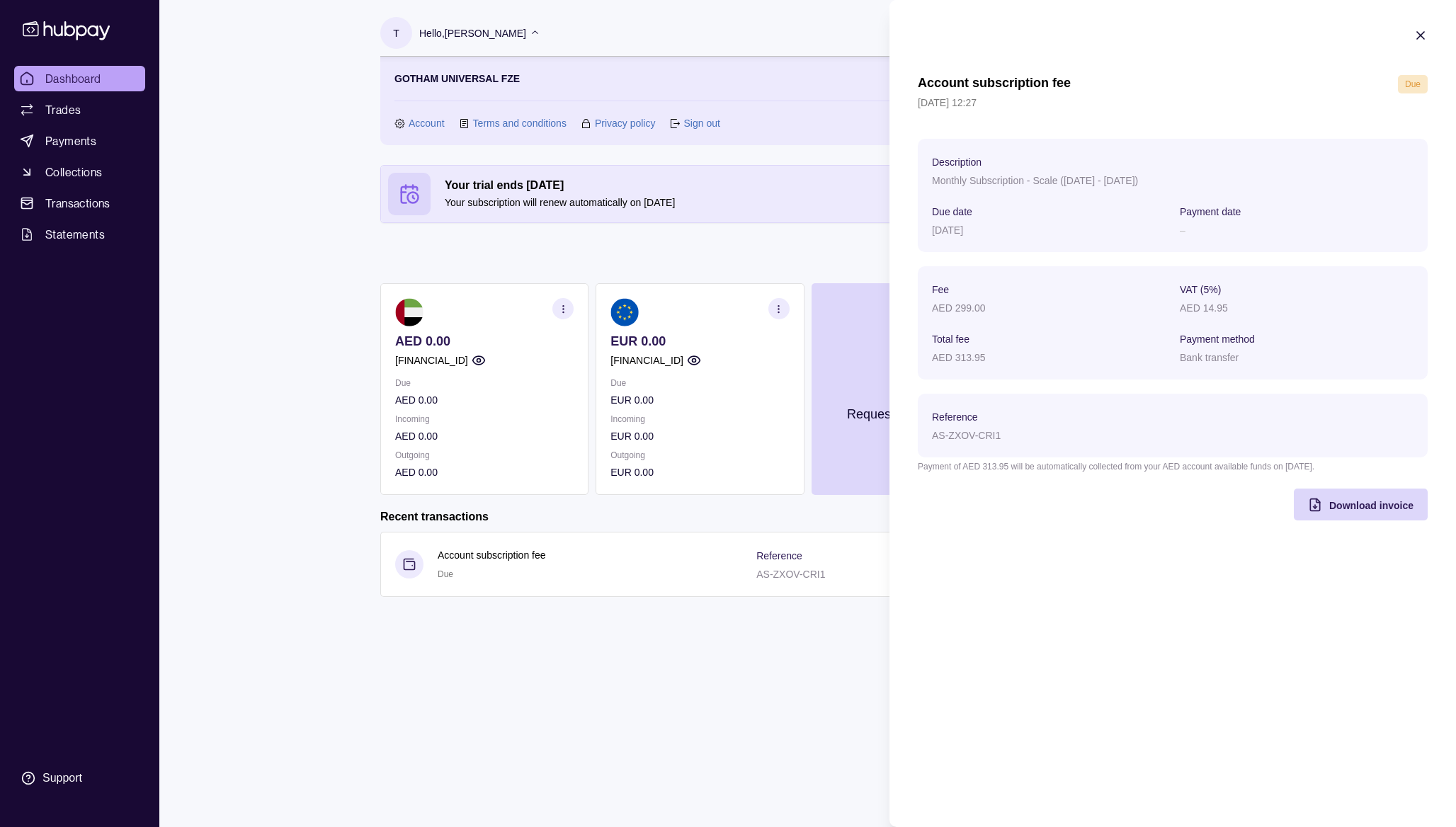
click at [1436, 35] on section "Account subscription fee Due [DATE] 12:27 Description Monthly Subscription - Sc…" at bounding box center [1173, 274] width 566 height 549
click at [1421, 35] on icon "button" at bounding box center [1420, 35] width 7 height 7
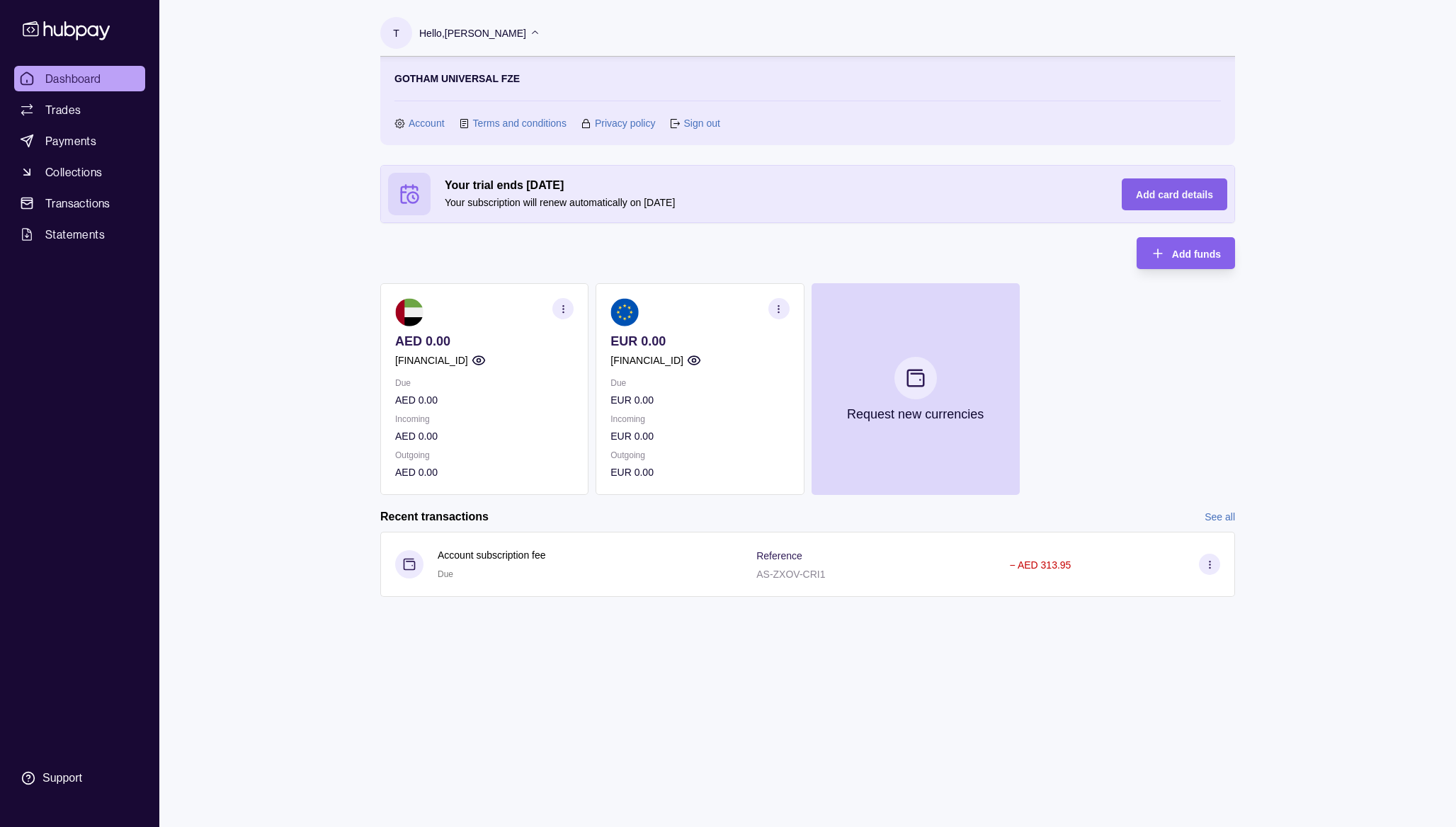
click at [1198, 194] on span "Add card details" at bounding box center [1174, 194] width 77 height 11
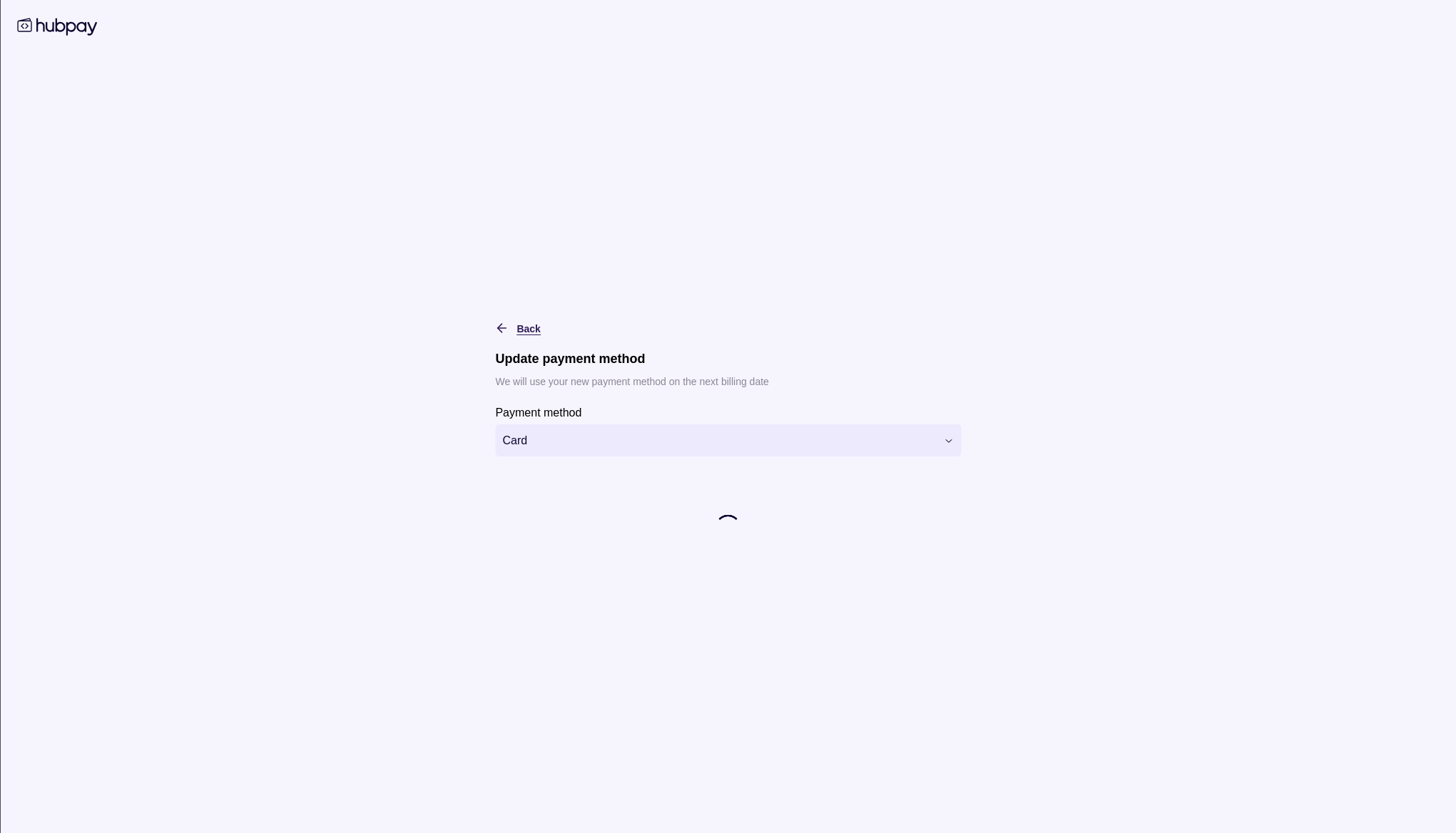
click at [517, 324] on div "**********" at bounding box center [728, 431] width 466 height 223
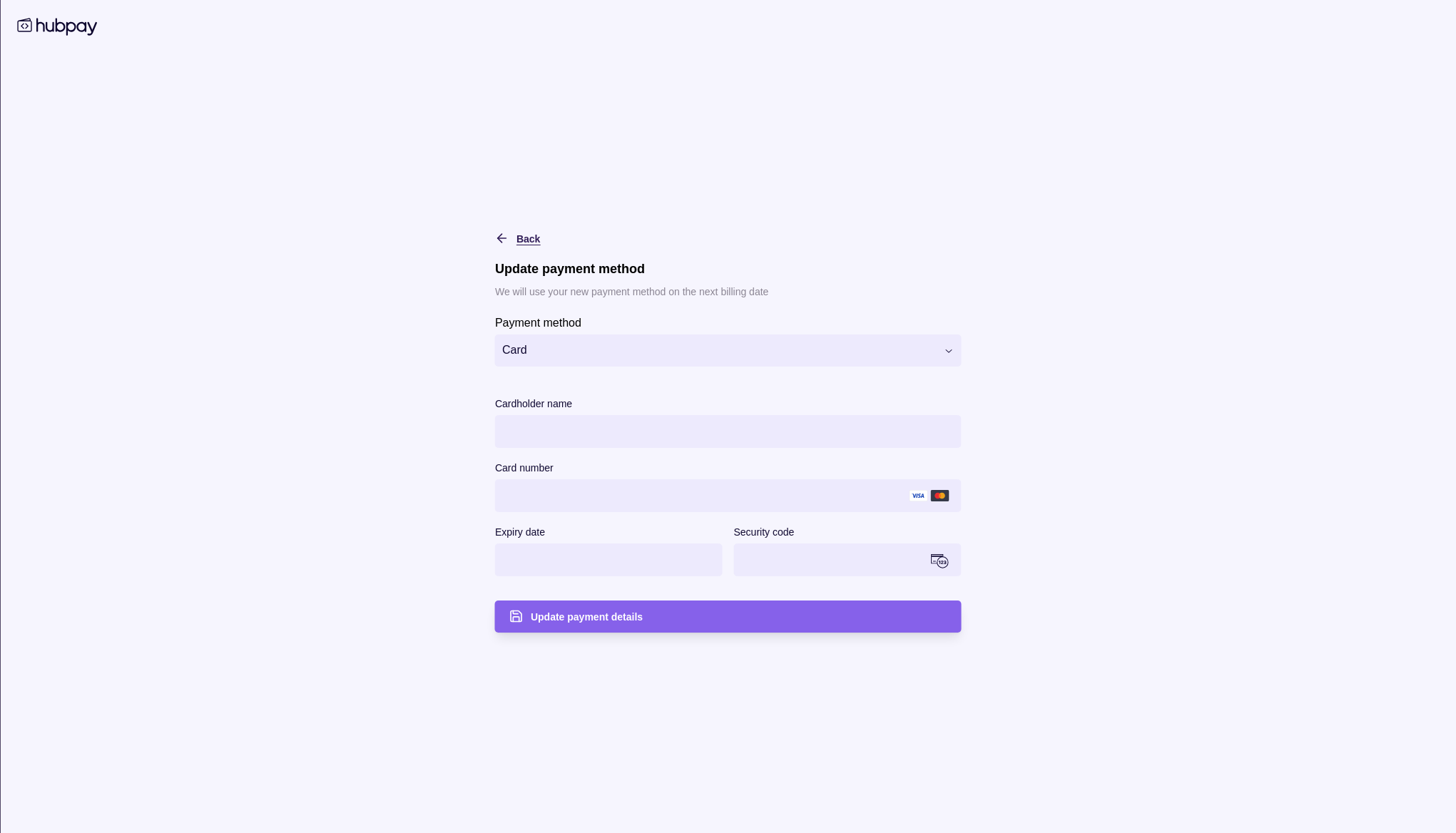
click at [510, 243] on div "Back" at bounding box center [507, 238] width 66 height 17
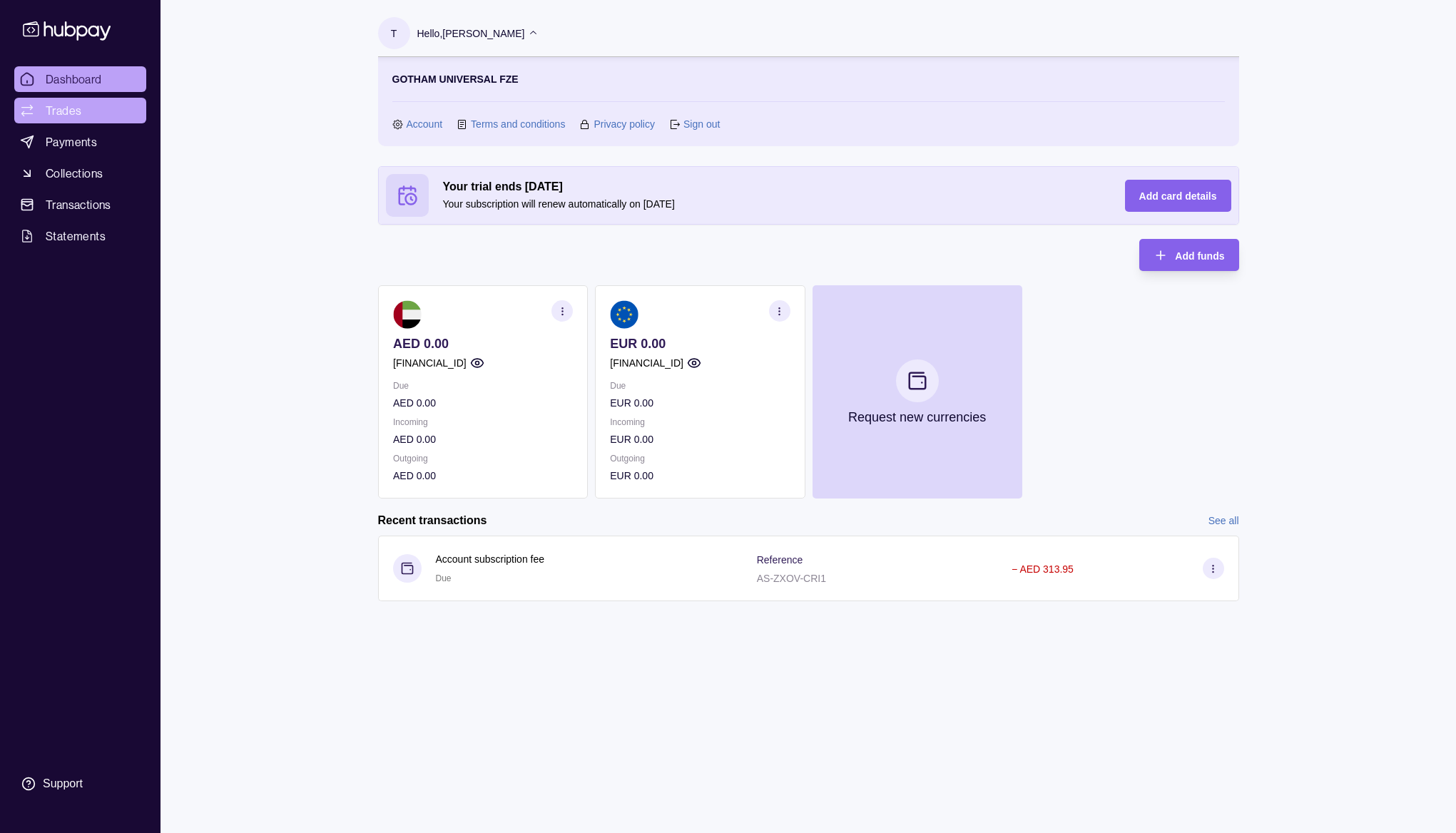
click at [73, 107] on span "Trades" at bounding box center [63, 110] width 36 height 17
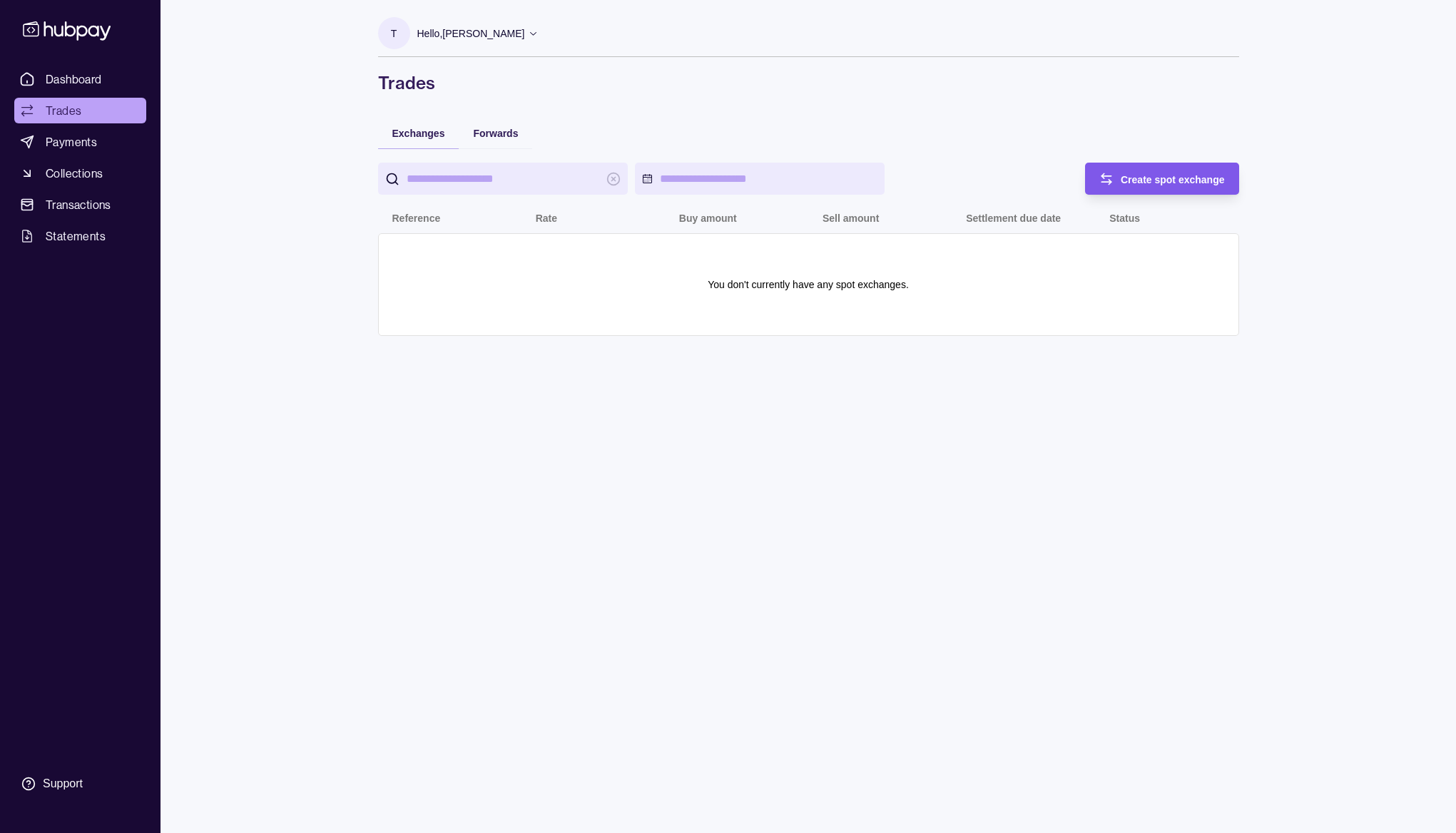
click at [1127, 174] on span "Create spot exchange" at bounding box center [1172, 180] width 104 height 11
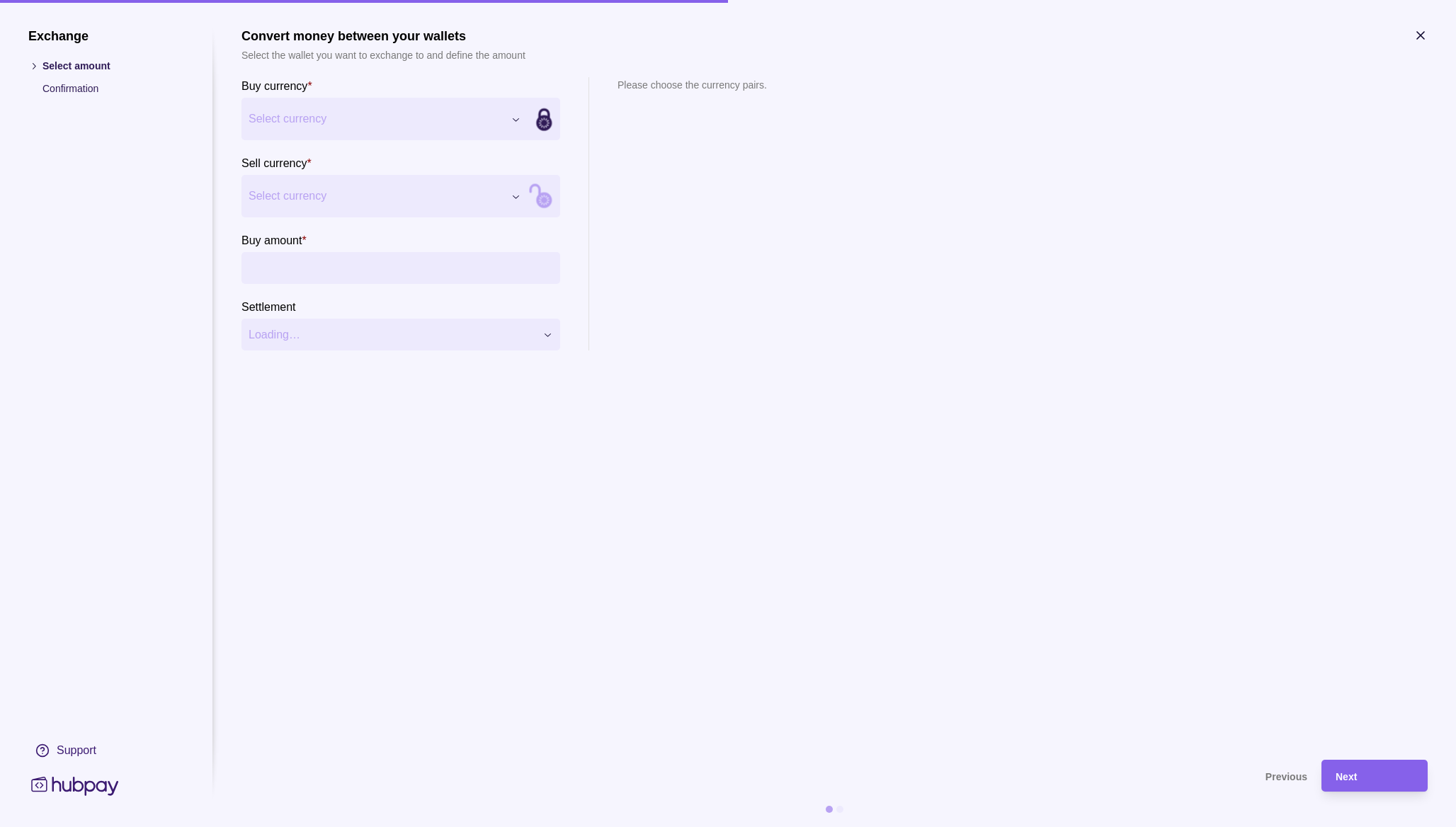
click at [1424, 39] on icon "button" at bounding box center [1420, 35] width 14 height 14
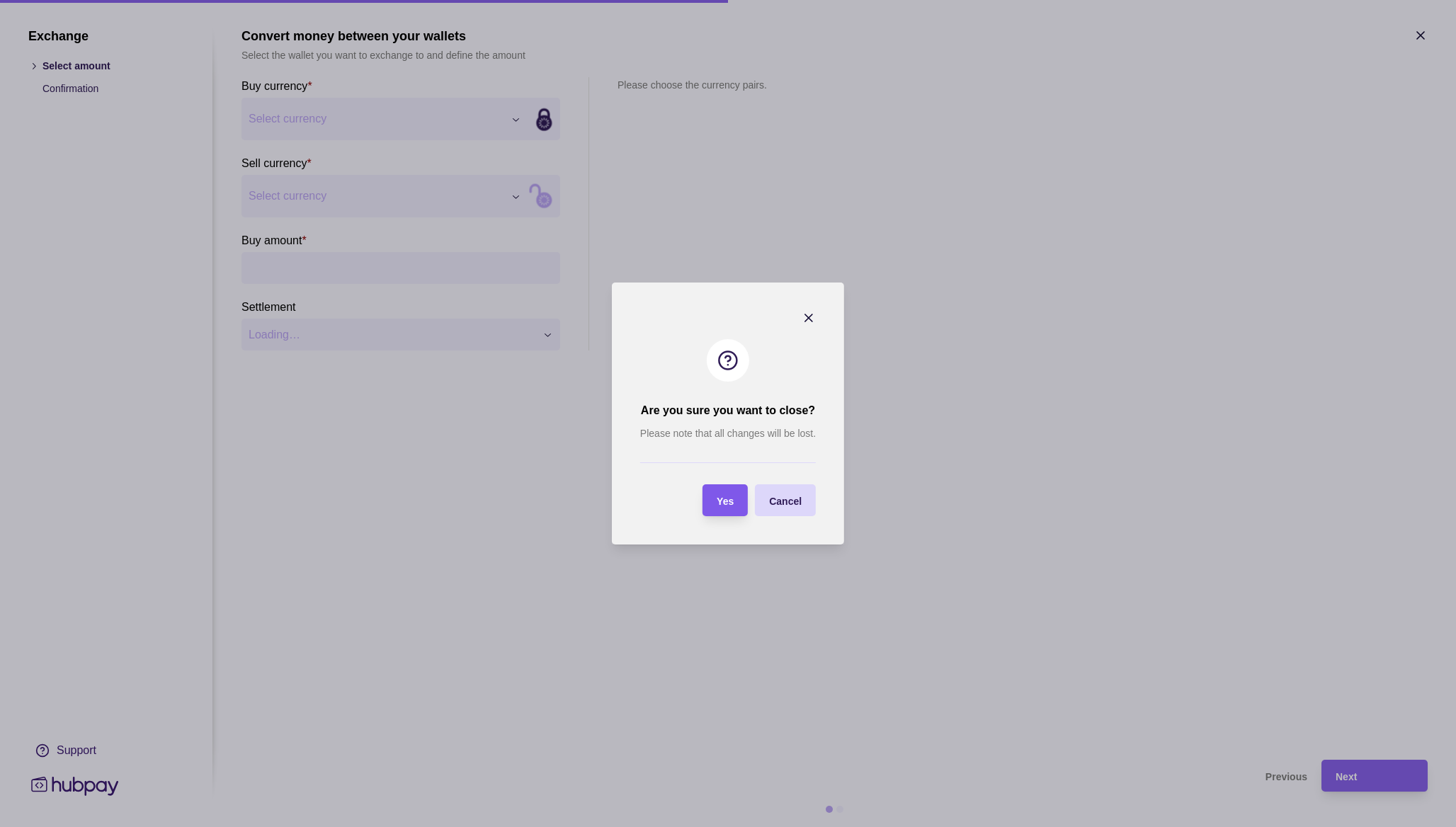
click at [722, 493] on div "Yes" at bounding box center [725, 501] width 17 height 17
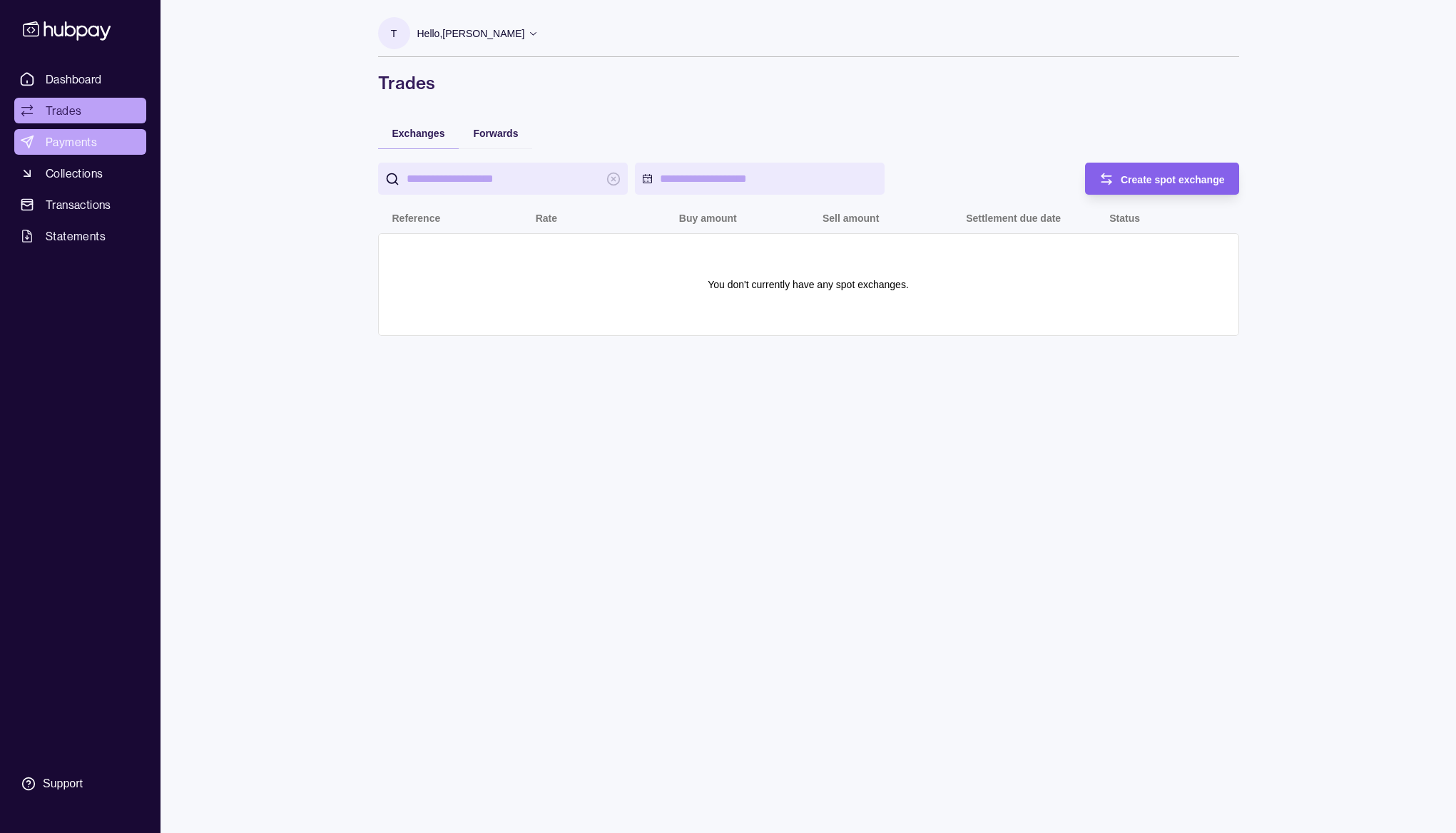
click at [82, 142] on span "Payments" at bounding box center [72, 141] width 52 height 17
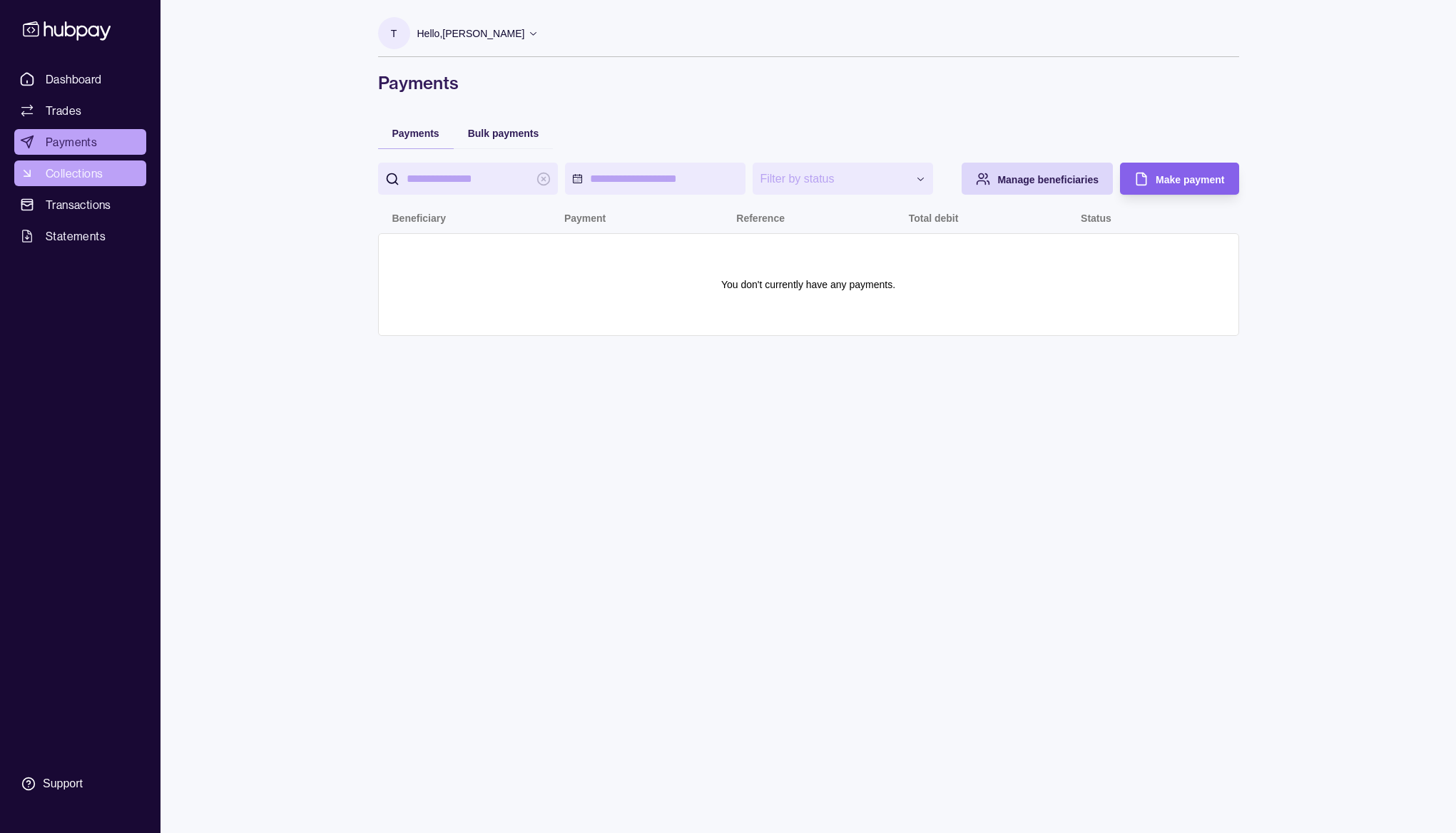
click at [86, 172] on span "Collections" at bounding box center [74, 173] width 57 height 17
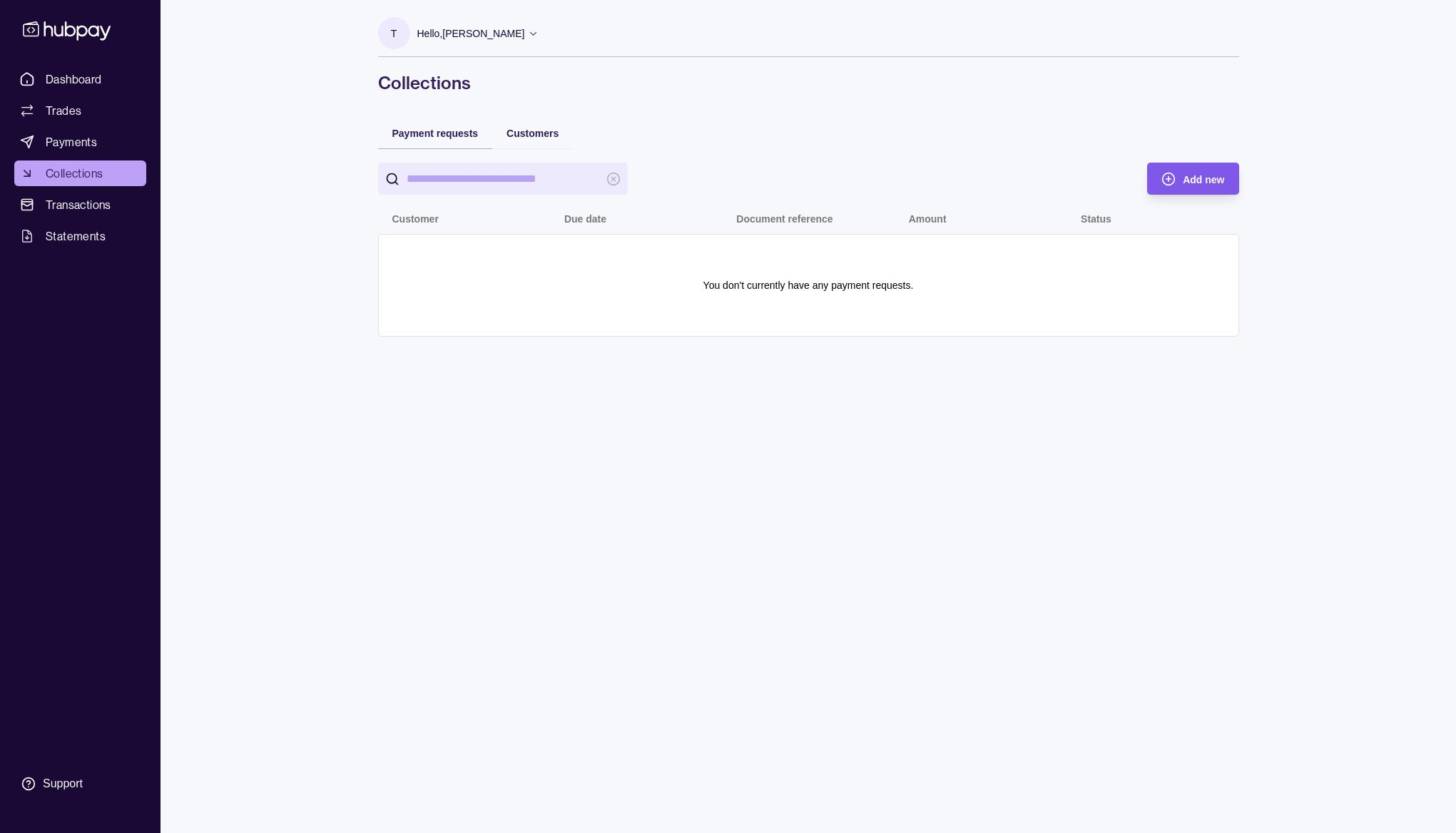
click at [1207, 176] on span "Add new" at bounding box center [1203, 180] width 41 height 11
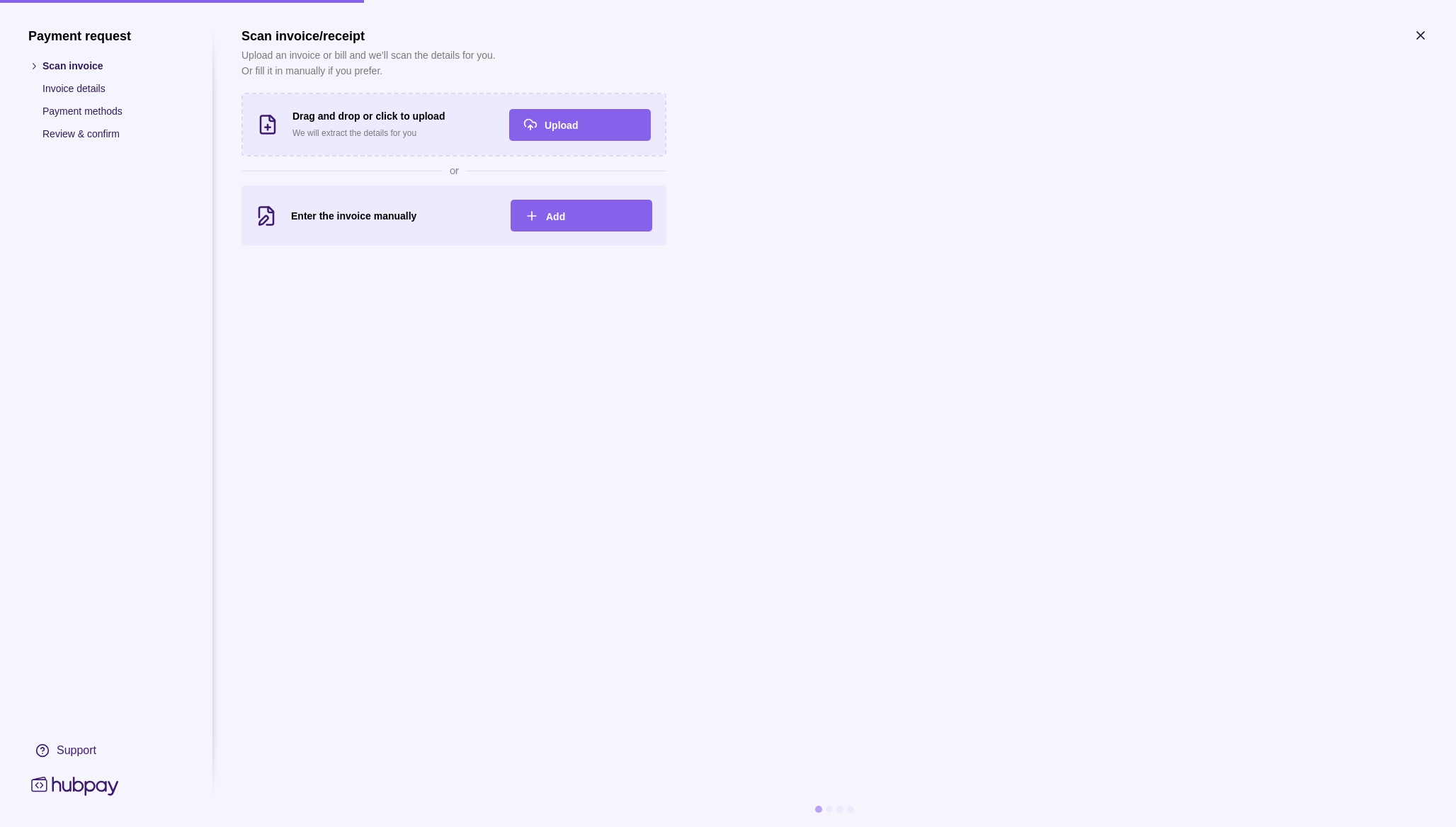
click at [77, 106] on p "Payment methods" at bounding box center [113, 111] width 142 height 16
click at [556, 214] on span "Add" at bounding box center [555, 216] width 19 height 11
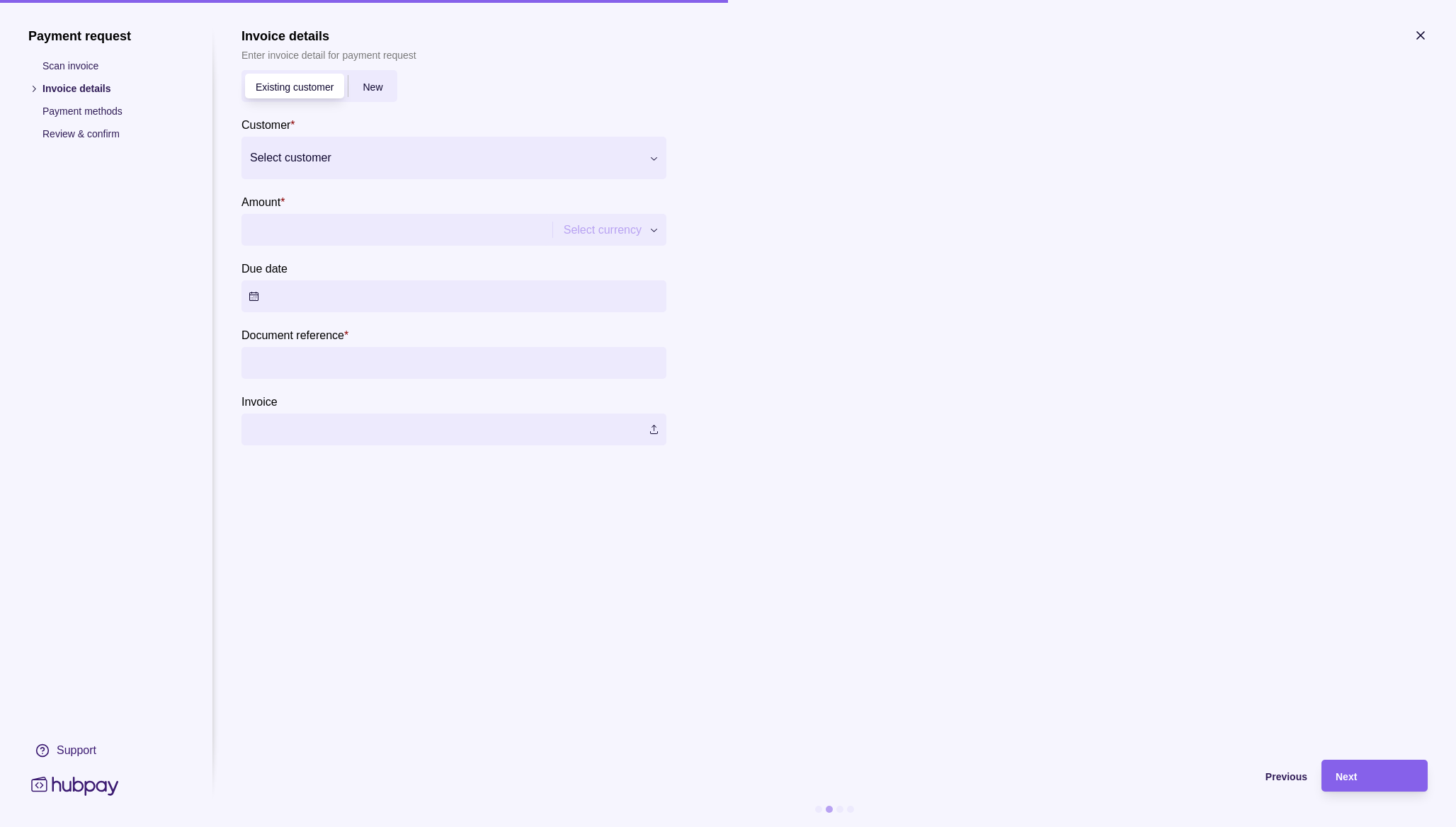
click at [438, 150] on div at bounding box center [445, 158] width 390 height 20
click at [301, 200] on span "Add new" at bounding box center [290, 201] width 41 height 11
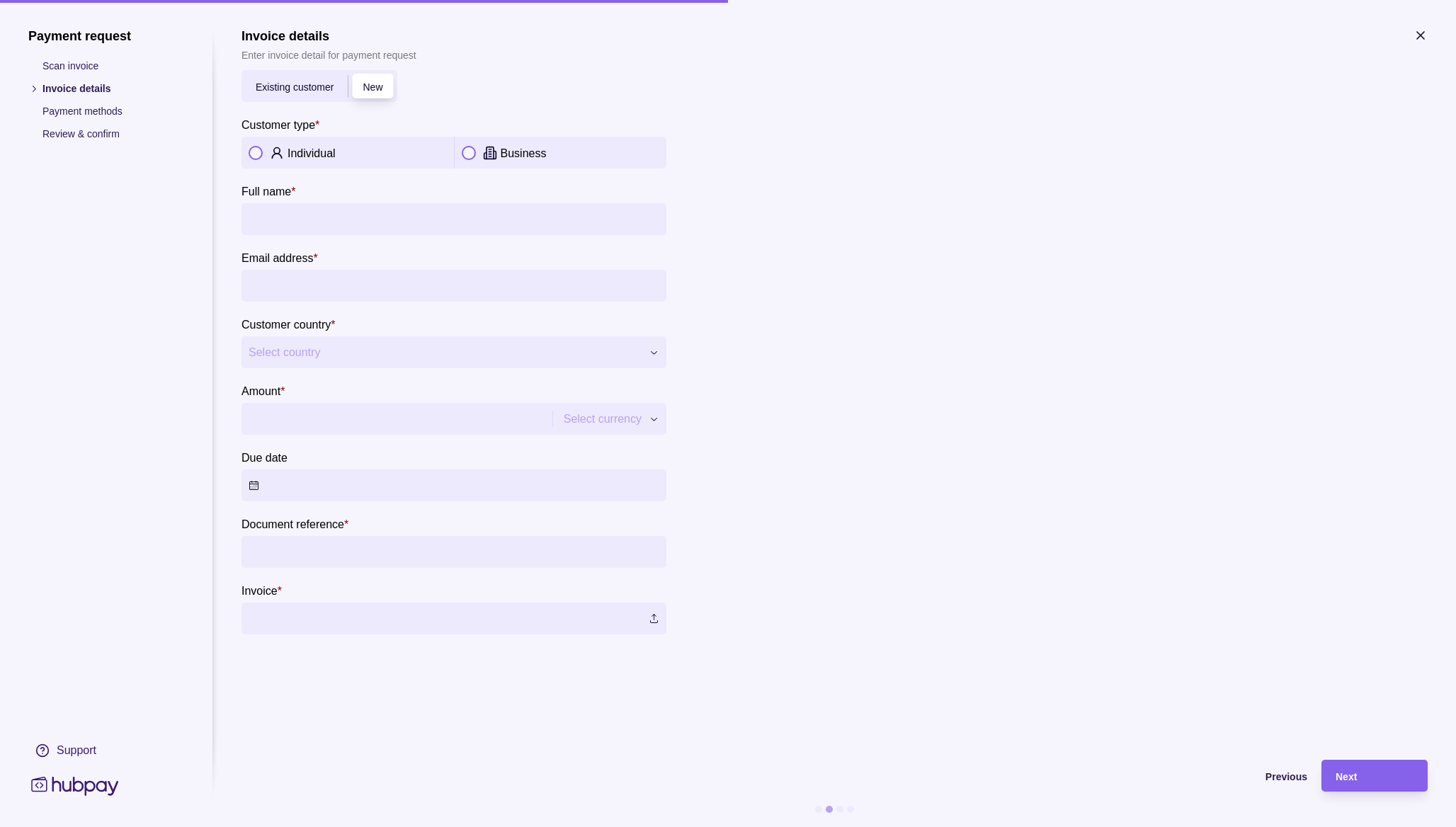
click at [310, 153] on p "Individual" at bounding box center [312, 153] width 48 height 12
click at [307, 208] on input "Full name *" at bounding box center [454, 219] width 411 height 32
type input "**********"
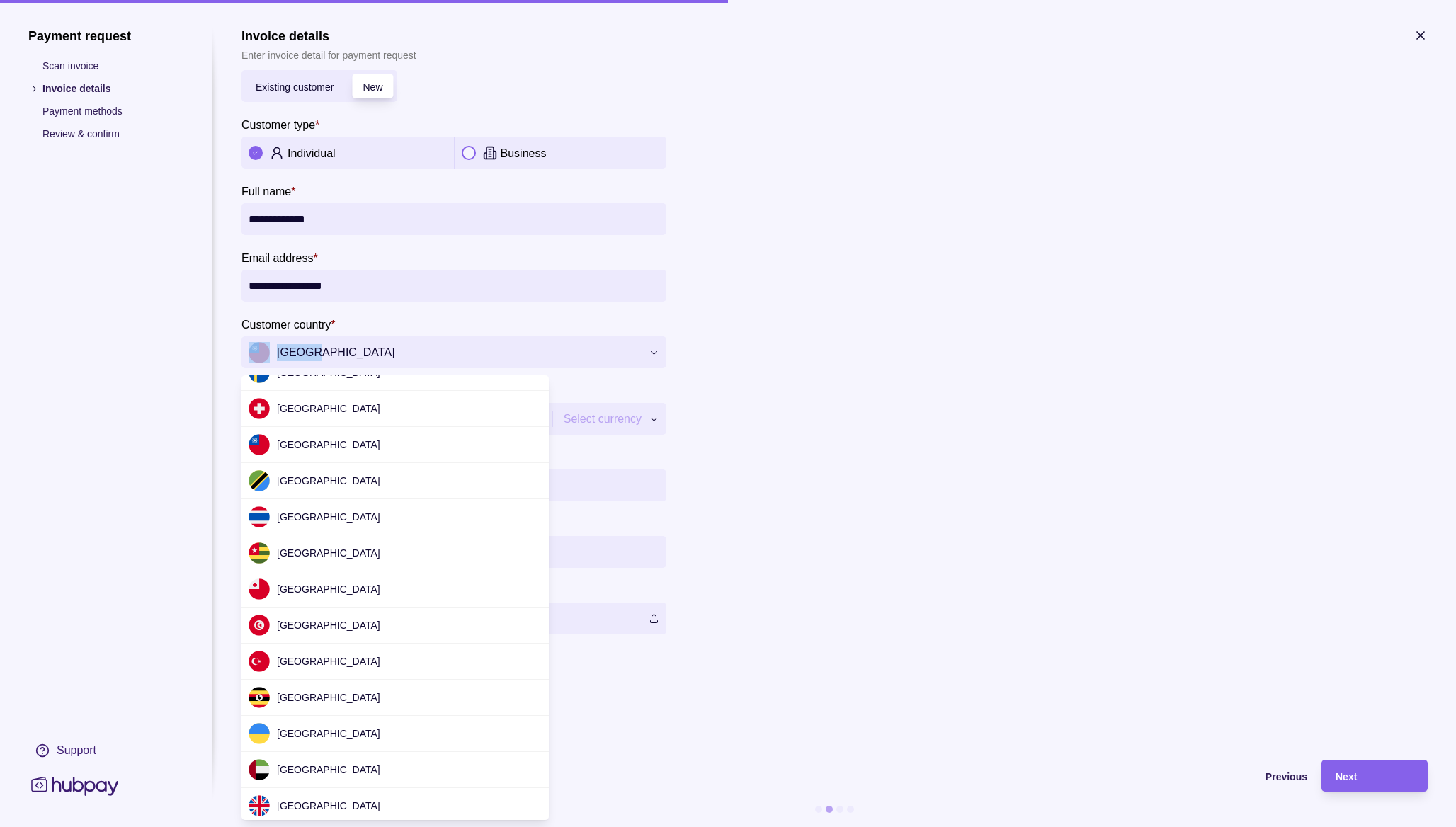
scroll to position [4142, 0]
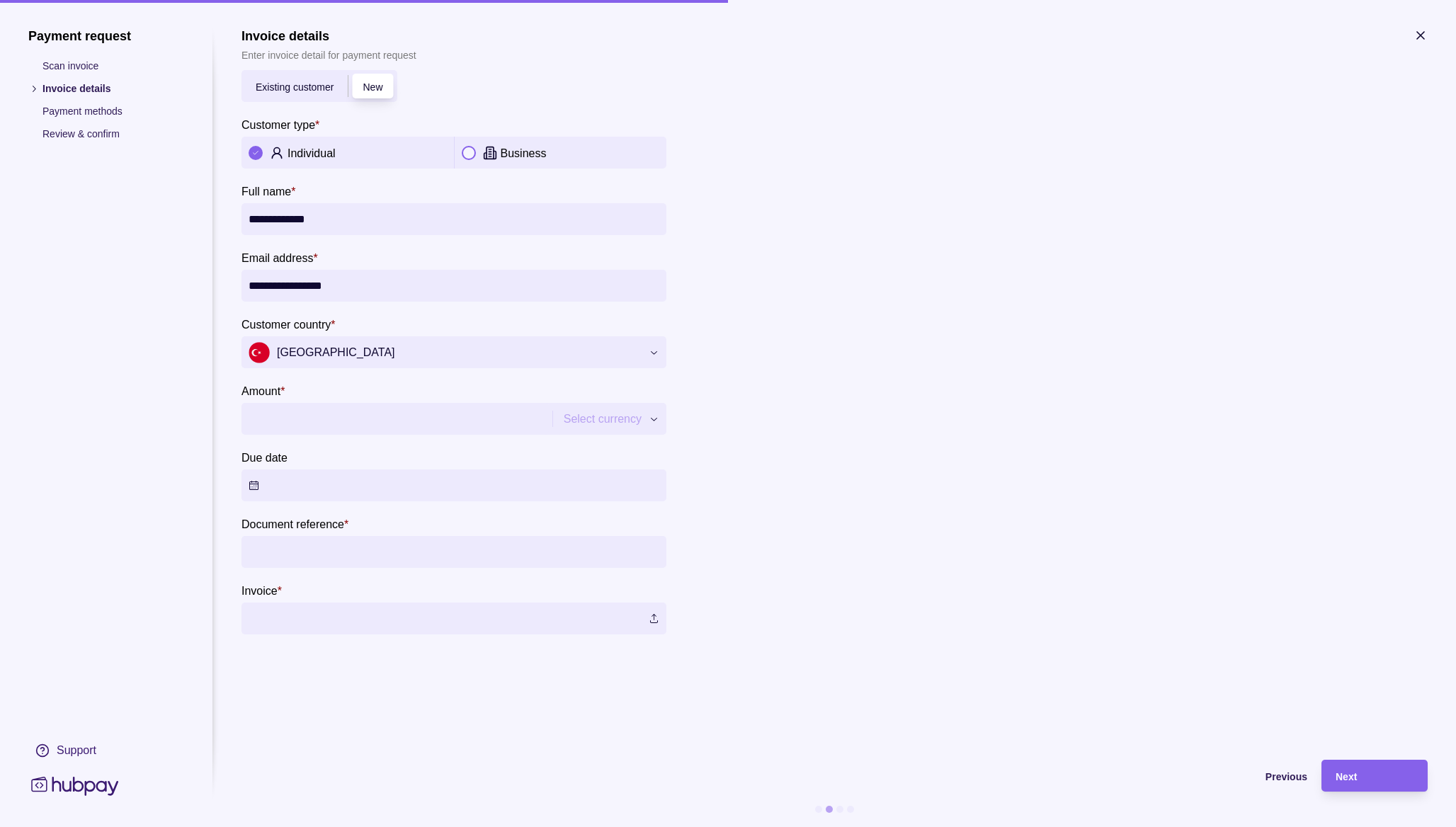
click at [381, 410] on input "Amount *" at bounding box center [395, 419] width 293 height 32
click at [513, 412] on input "Amount *" at bounding box center [408, 419] width 319 height 32
type input "***"
click at [469, 484] on button "Due date" at bounding box center [454, 486] width 425 height 32
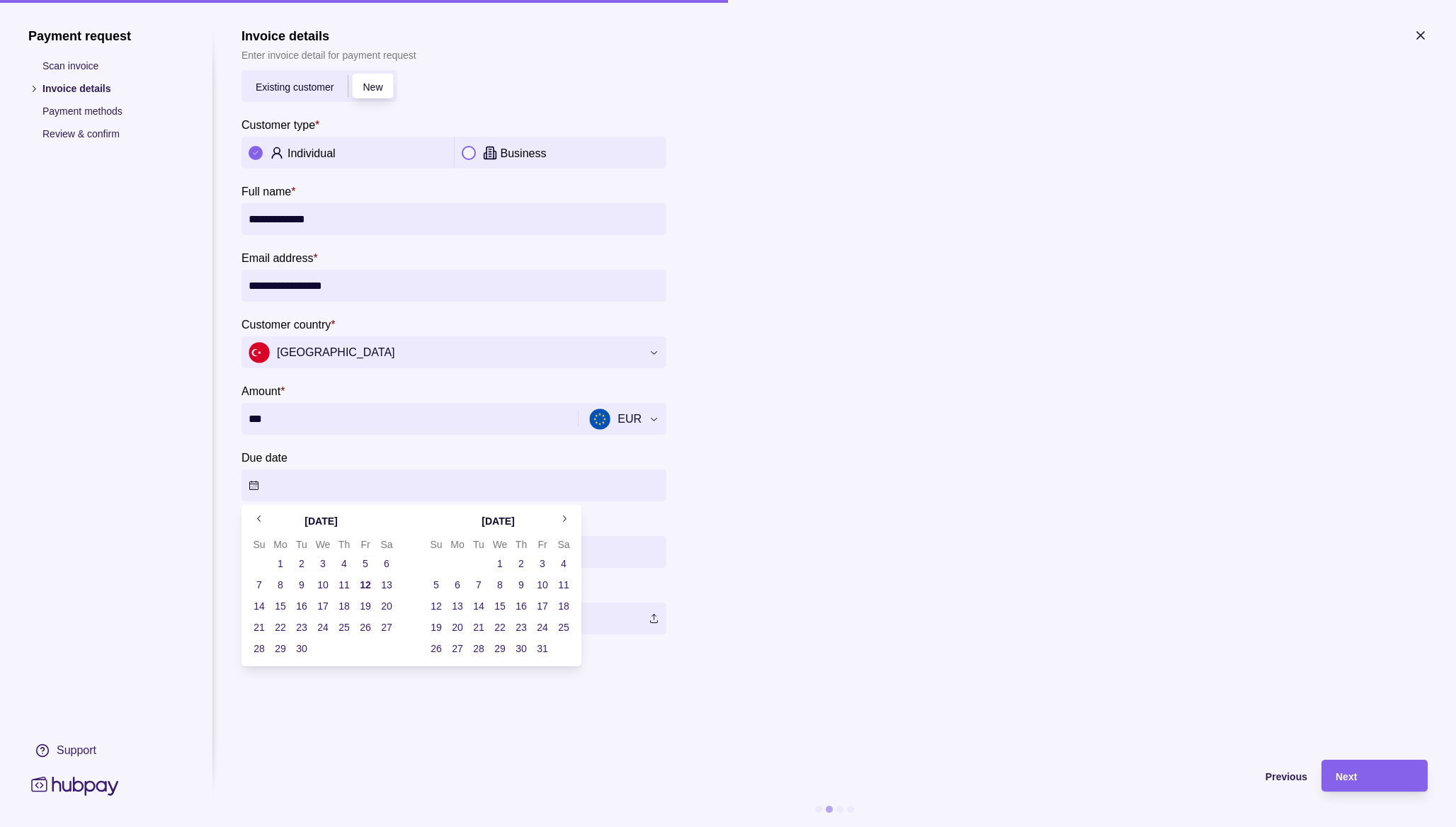
click at [544, 649] on button "31" at bounding box center [542, 649] width 20 height 20
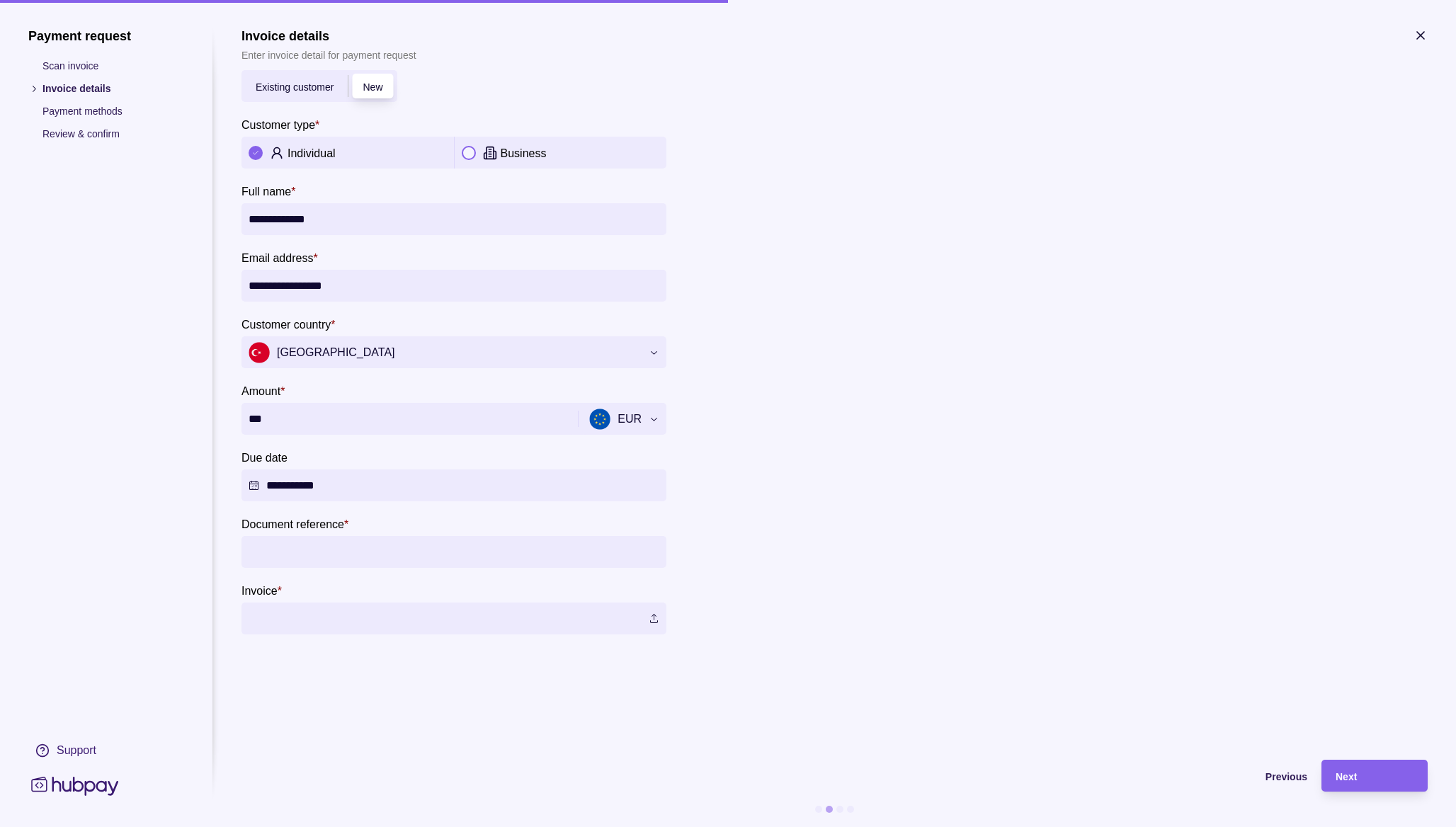
click at [706, 558] on section "**********" at bounding box center [834, 332] width 1186 height 606
click at [579, 554] on input "Document reference *" at bounding box center [454, 552] width 411 height 32
type input "******"
click at [535, 611] on label at bounding box center [454, 619] width 425 height 32
click at [1349, 772] on span "Next" at bounding box center [1346, 776] width 21 height 11
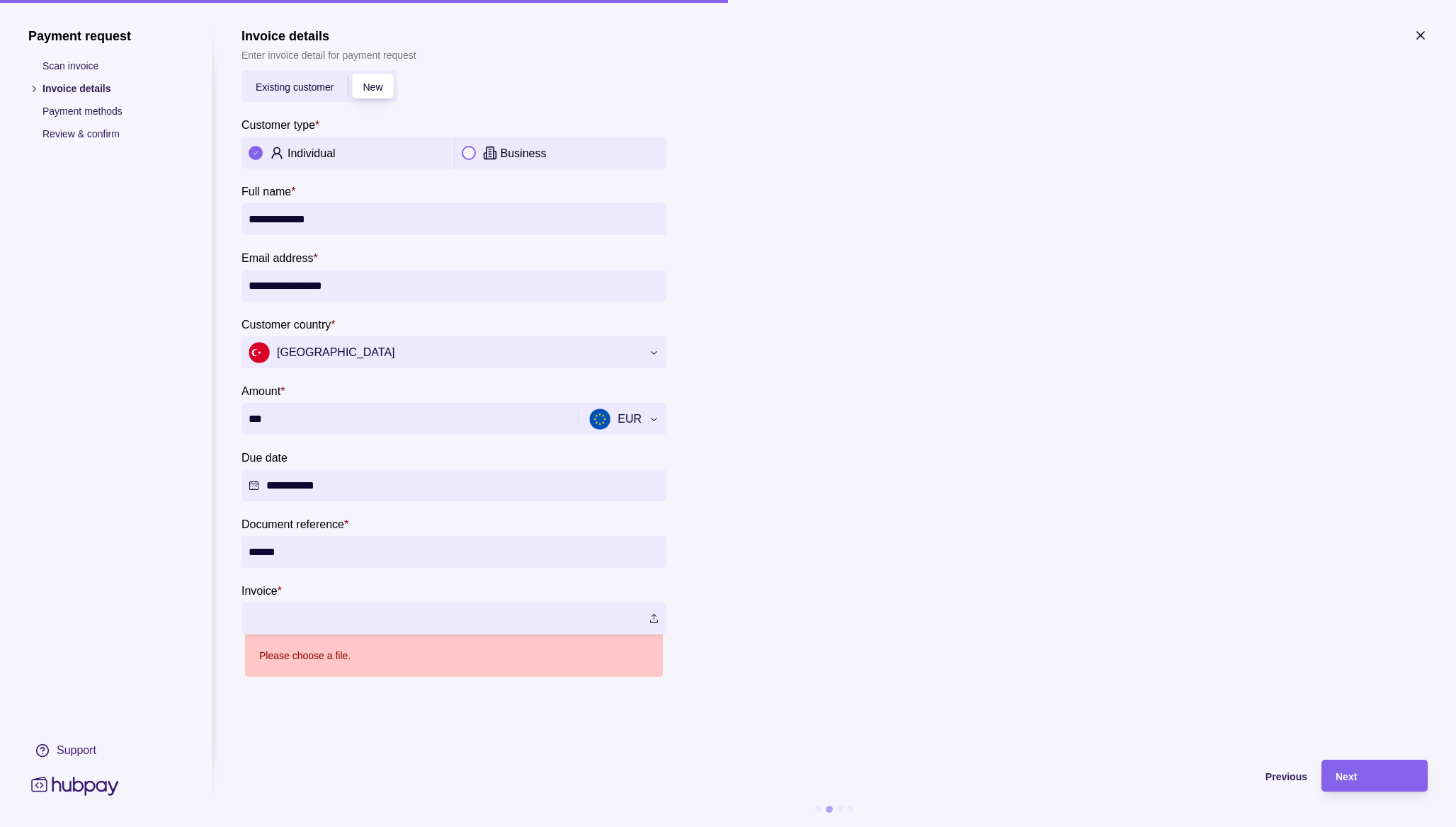
click at [359, 624] on label at bounding box center [454, 619] width 425 height 32
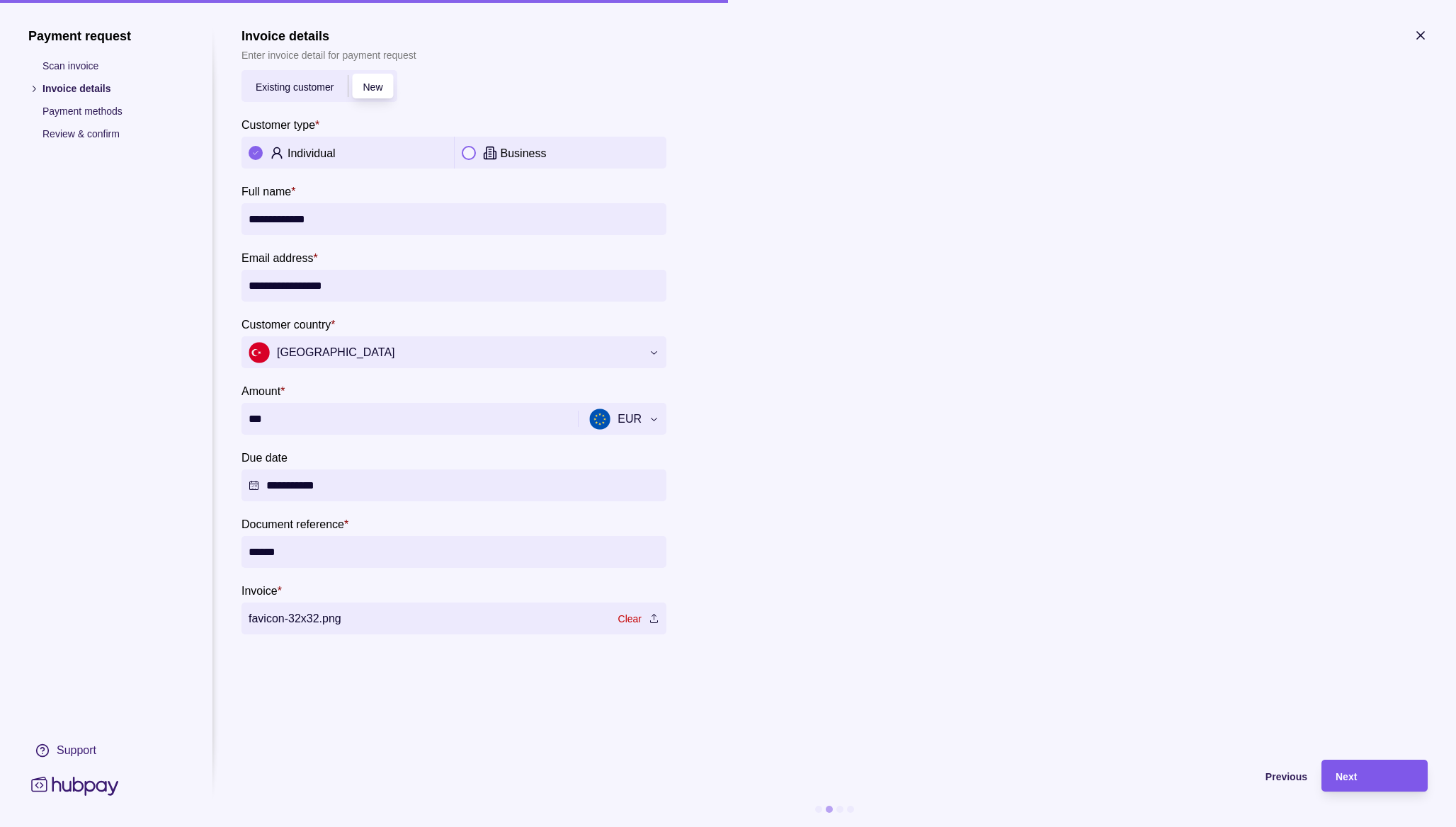
click at [1348, 785] on div "Next" at bounding box center [1363, 776] width 99 height 32
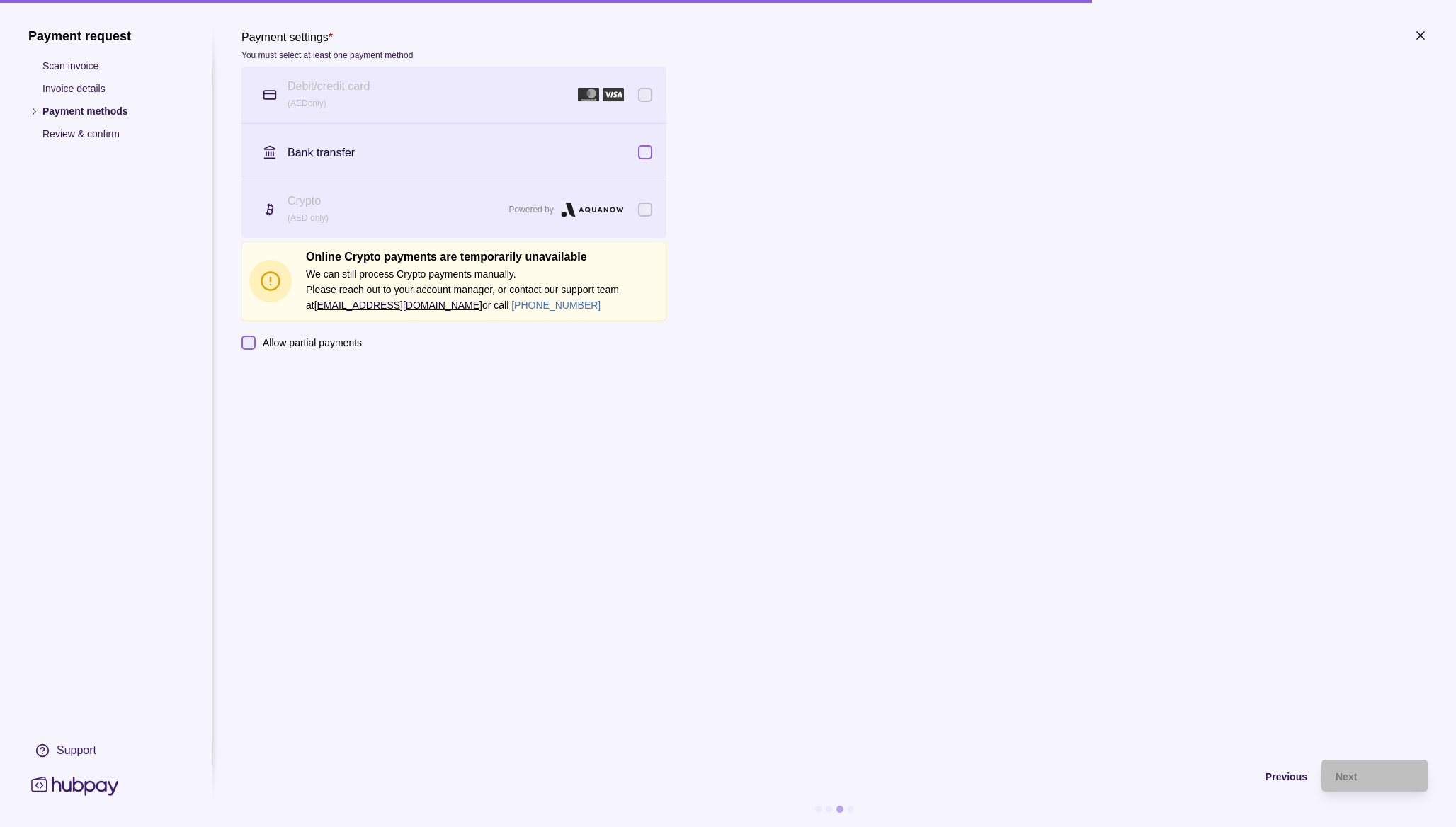
click at [375, 90] on div "Debit/credit card" at bounding box center [429, 86] width 283 height 16
click at [335, 86] on p "Debit/credit card" at bounding box center [329, 86] width 83 height 16
click at [458, 108] on p "( AED only)" at bounding box center [429, 103] width 283 height 16
click at [366, 155] on div "Bank transfer" at bounding box center [463, 152] width 350 height 17
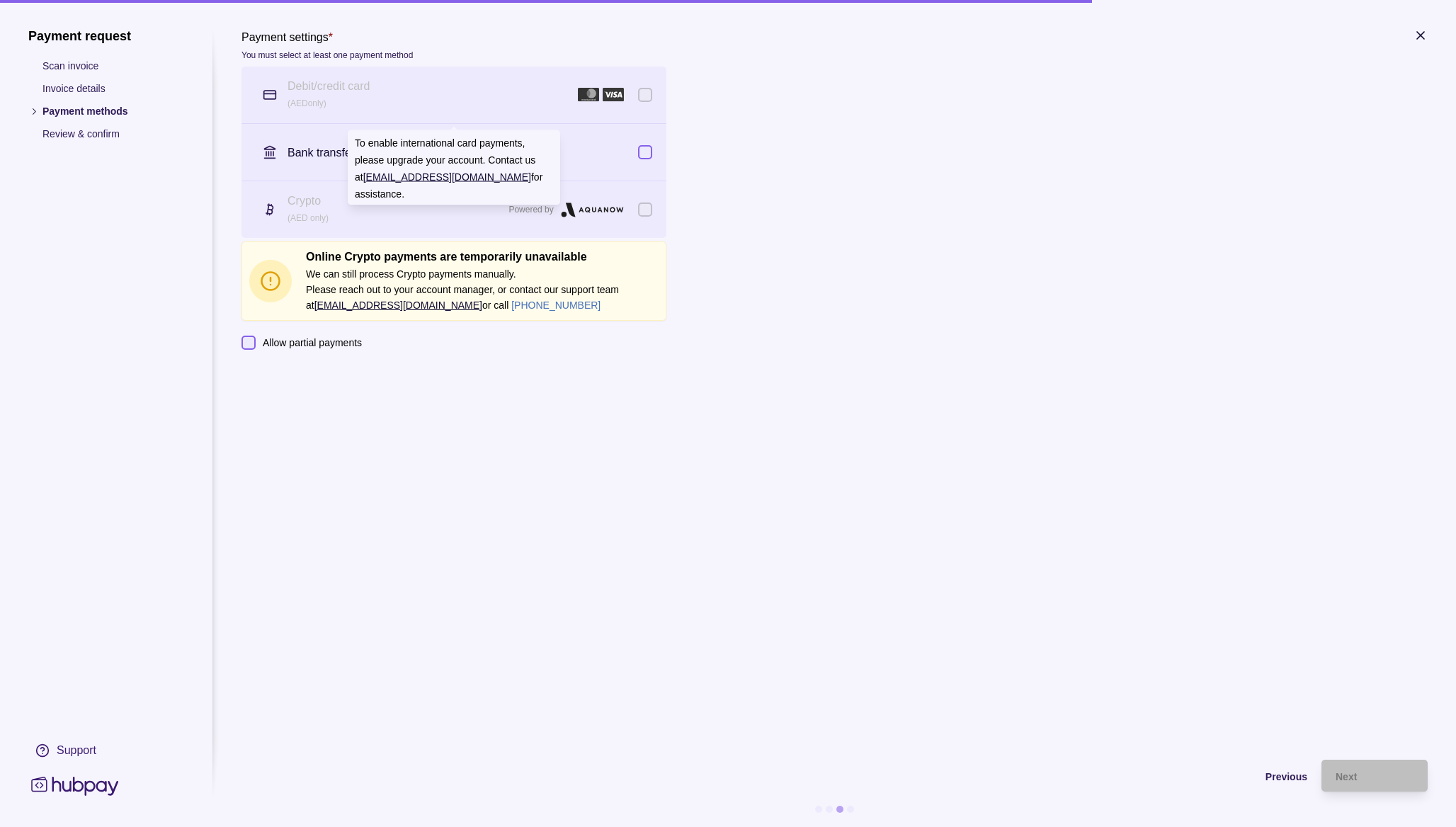
click at [384, 94] on div "Debit/credit card ( AED only)" at bounding box center [429, 94] width 283 height 32
click at [418, 100] on p "( AED only)" at bounding box center [429, 103] width 283 height 16
click at [404, 91] on div "Debit/credit card" at bounding box center [429, 86] width 283 height 16
